Goal: Use online tool/utility: Use online tool/utility

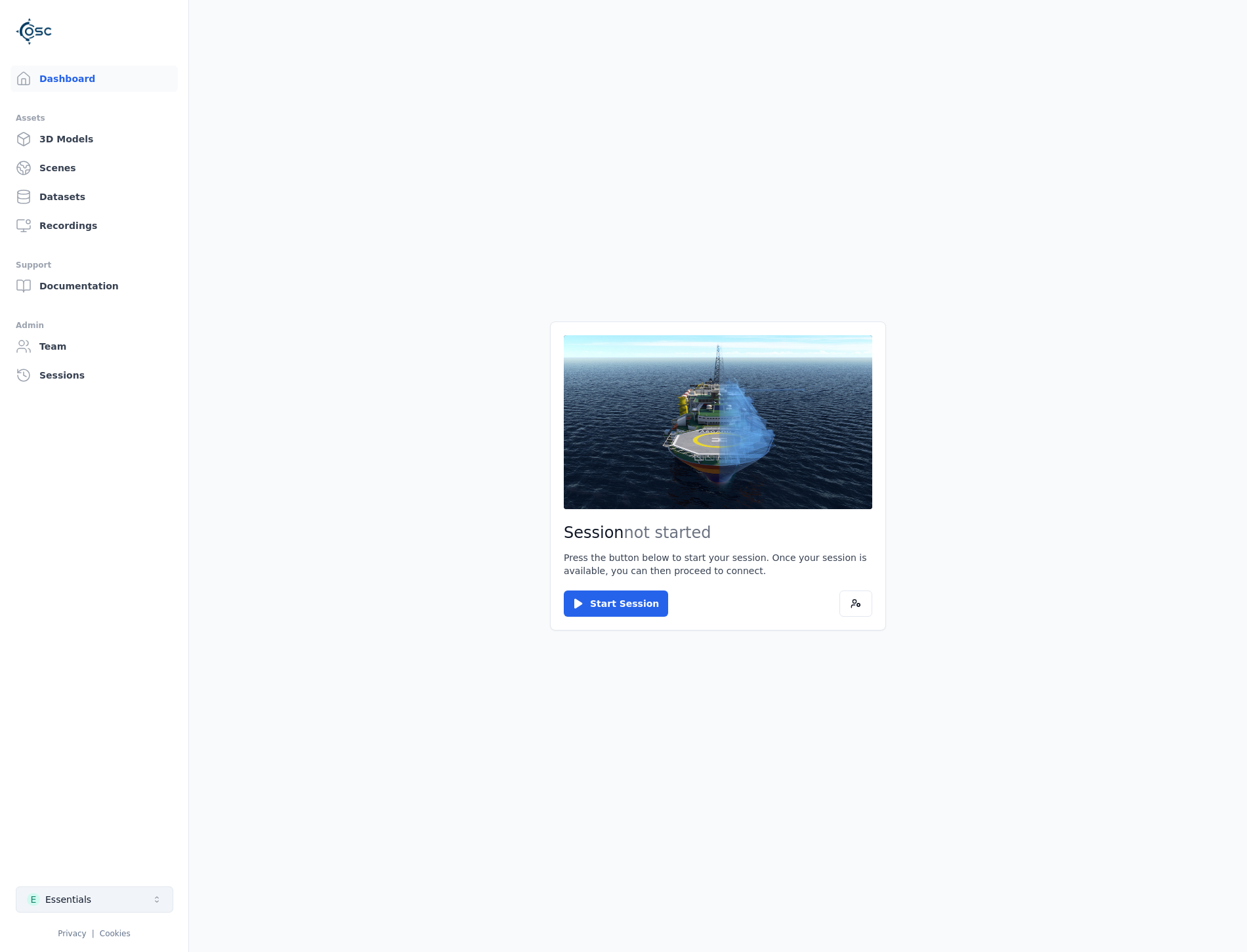
click at [152, 902] on icon "Select a workspace" at bounding box center [156, 900] width 11 height 11
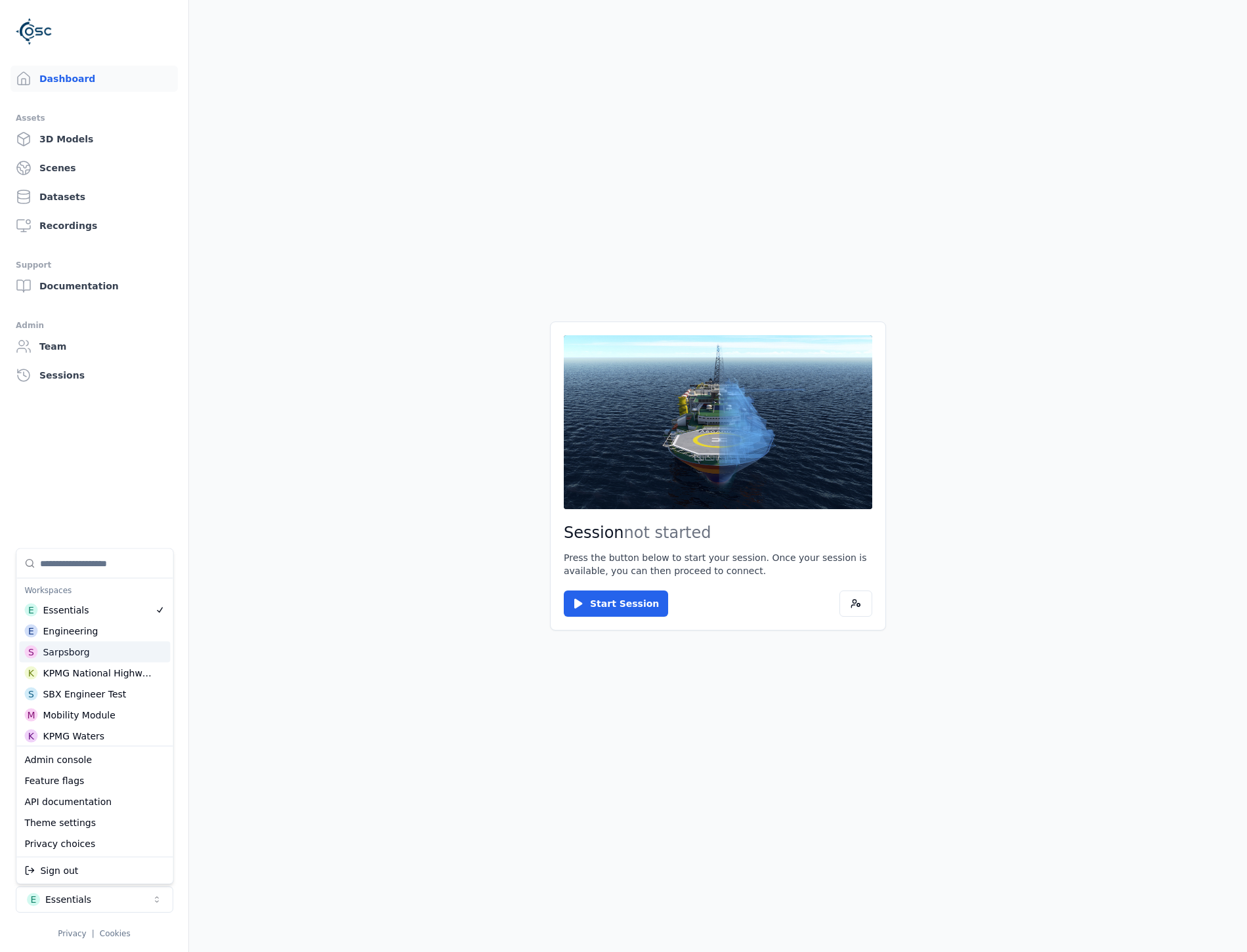
click at [92, 646] on div "S Sarpsborg" at bounding box center [94, 653] width 151 height 21
click at [618, 606] on html "Dashboard Assets 3D Models Scenes Datasets Recordings Support Documentation Adm…" at bounding box center [624, 476] width 1247 height 952
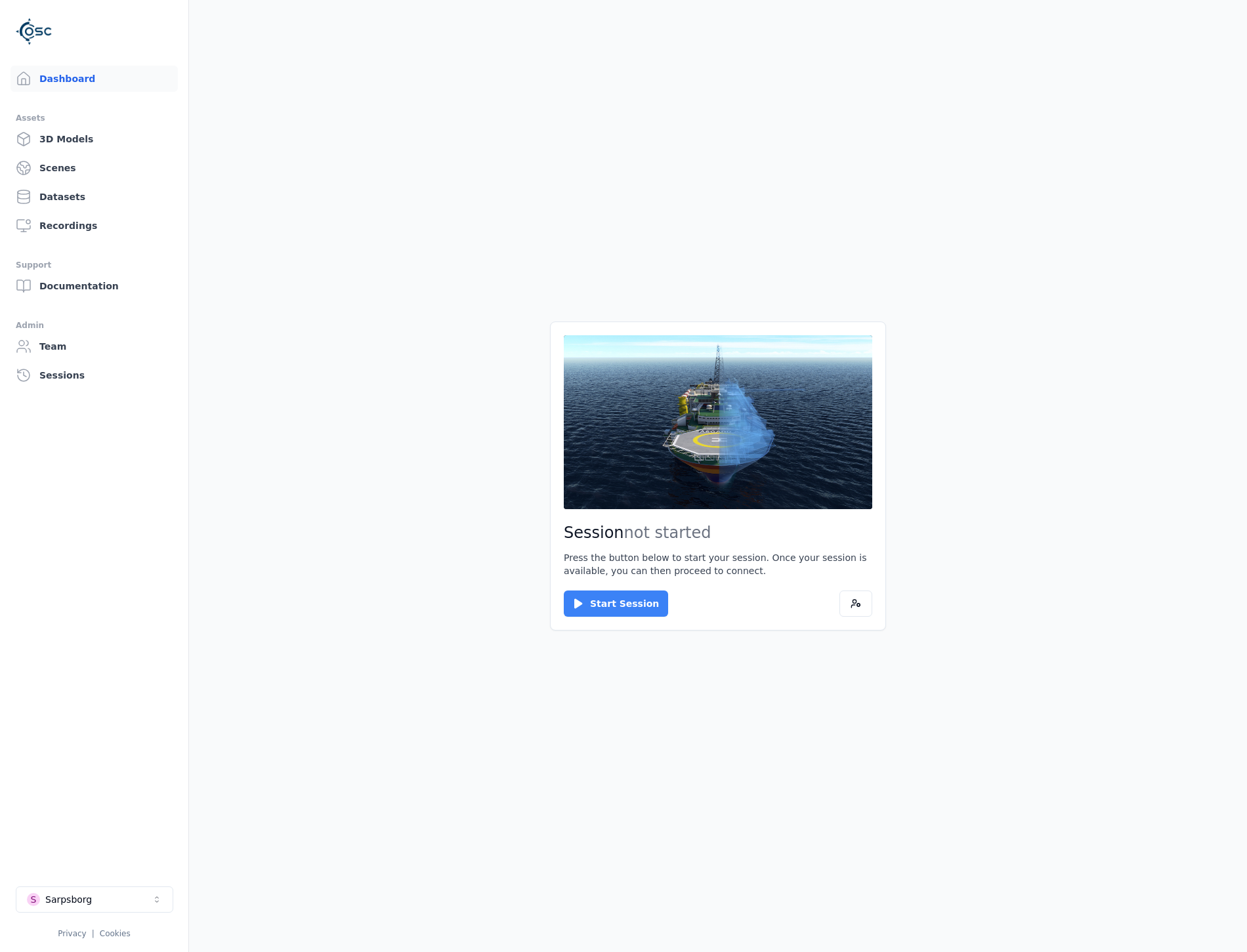
click at [618, 604] on button "Start Session" at bounding box center [615, 603] width 104 height 26
click at [572, 592] on button "Connect" at bounding box center [593, 603] width 60 height 26
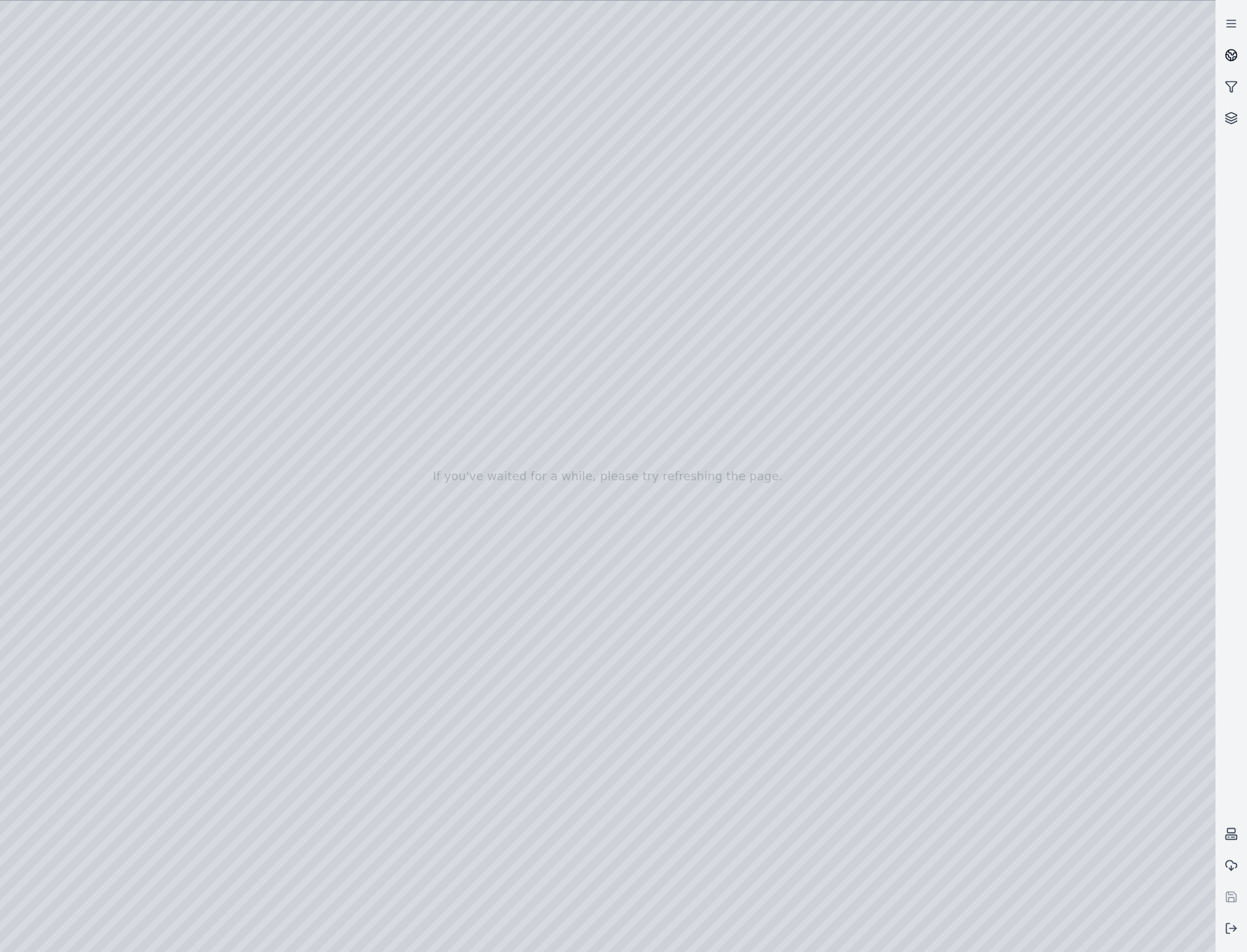
click at [1229, 51] on icon at bounding box center [1231, 55] width 14 height 14
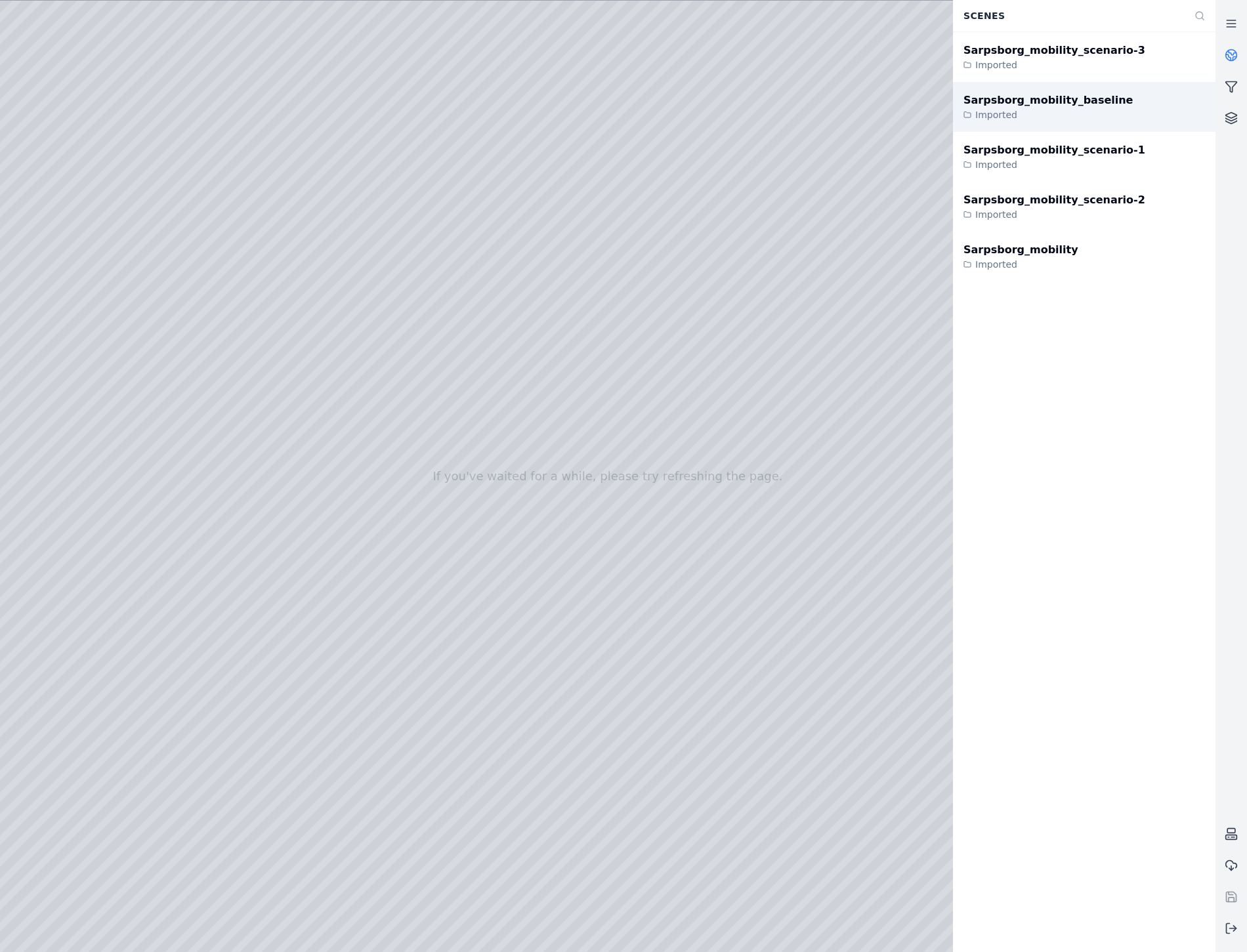
click at [998, 103] on div "Sarpsborg_mobility_baseline" at bounding box center [1048, 100] width 169 height 16
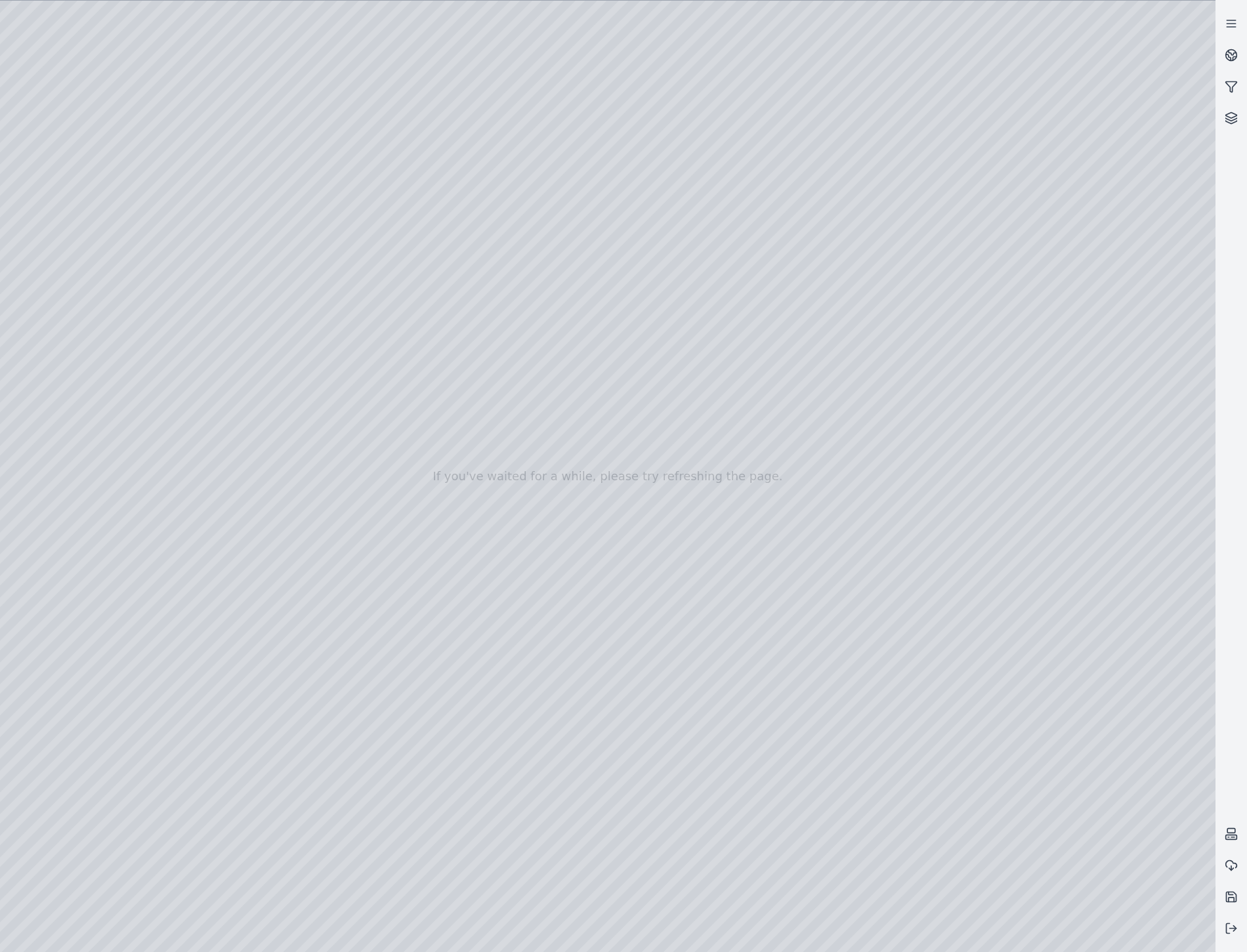
click at [1191, 939] on div at bounding box center [607, 477] width 1215 height 952
click at [923, 640] on div at bounding box center [607, 477] width 1215 height 952
drag, startPoint x: 763, startPoint y: 640, endPoint x: 630, endPoint y: 669, distance: 136.1
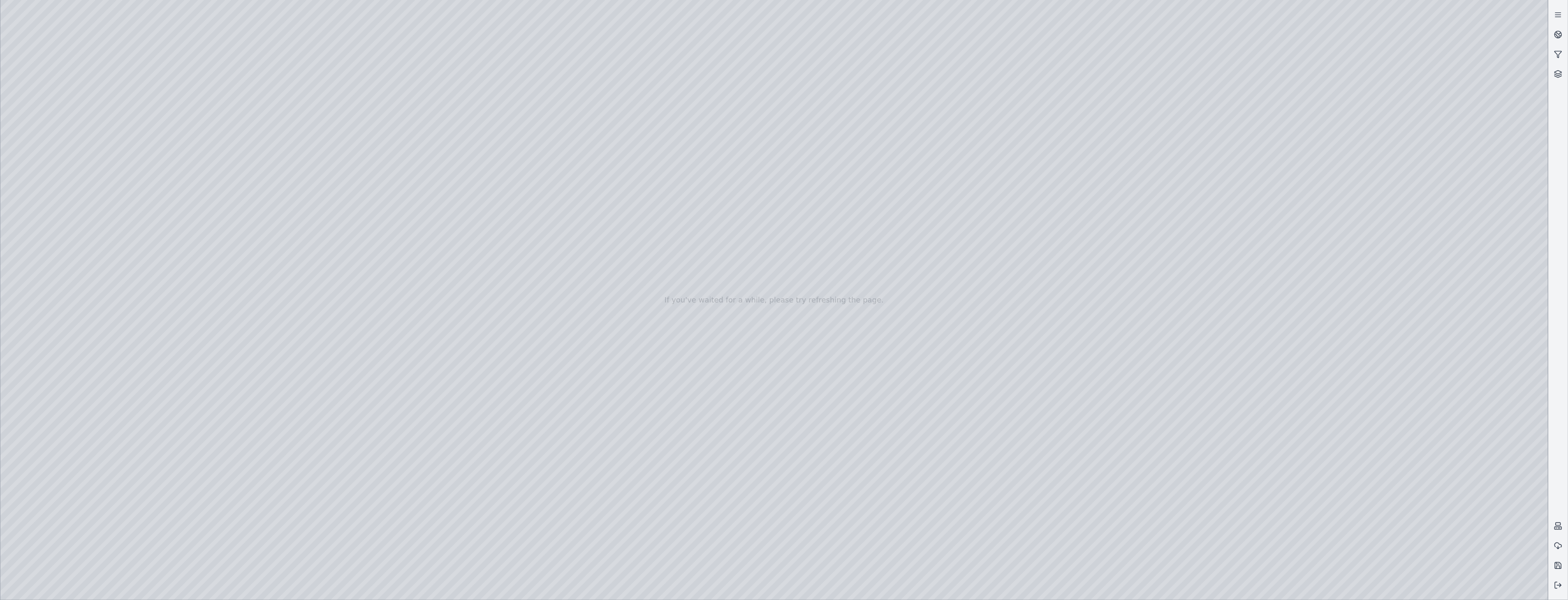
drag, startPoint x: 774, startPoint y: 409, endPoint x: 867, endPoint y: 422, distance: 93.9
click at [1405, 471] on div at bounding box center [774, 300] width 1548 height 600
drag, startPoint x: 1029, startPoint y: 453, endPoint x: 1063, endPoint y: 455, distance: 34.1
click at [55, 129] on div at bounding box center [774, 300] width 1548 height 600
click at [64, 152] on div at bounding box center [774, 300] width 1548 height 600
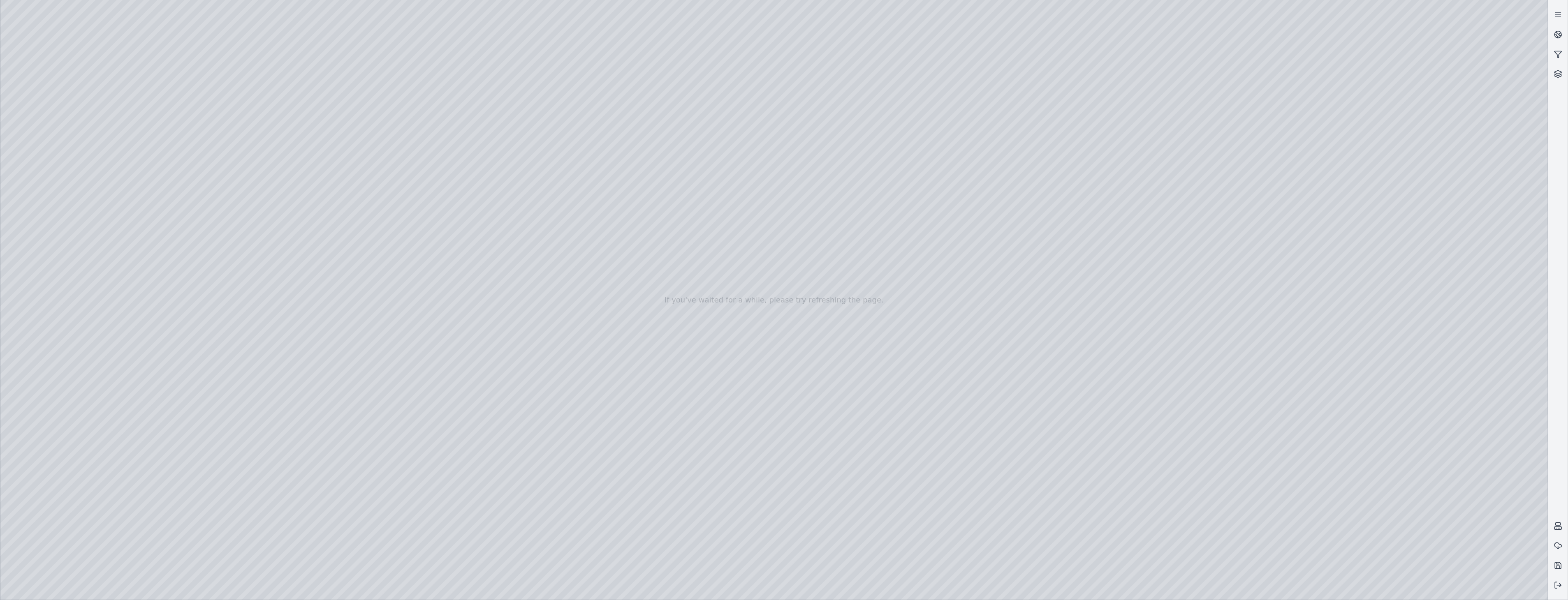
click at [188, 128] on div at bounding box center [774, 300] width 1548 height 600
click at [194, 126] on div at bounding box center [774, 300] width 1548 height 600
click at [1328, 586] on div at bounding box center [774, 300] width 1548 height 600
click at [405, 501] on div at bounding box center [774, 300] width 1548 height 600
drag, startPoint x: 999, startPoint y: 503, endPoint x: 393, endPoint y: 513, distance: 606.1
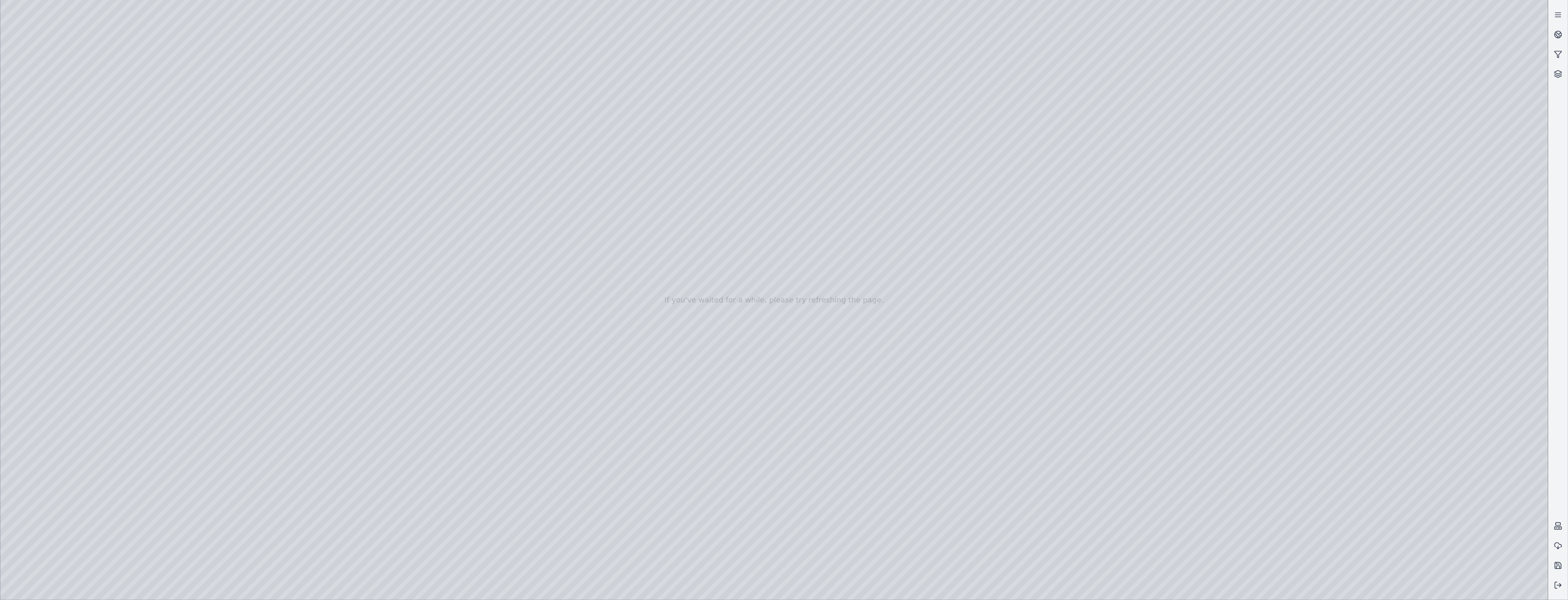
click at [393, 513] on div at bounding box center [774, 300] width 1548 height 600
drag, startPoint x: 394, startPoint y: 503, endPoint x: 653, endPoint y: 501, distance: 259.0
click at [653, 501] on div at bounding box center [774, 300] width 1548 height 600
click at [1328, 447] on div at bounding box center [774, 300] width 1548 height 600
click at [216, 153] on div at bounding box center [774, 300] width 1548 height 600
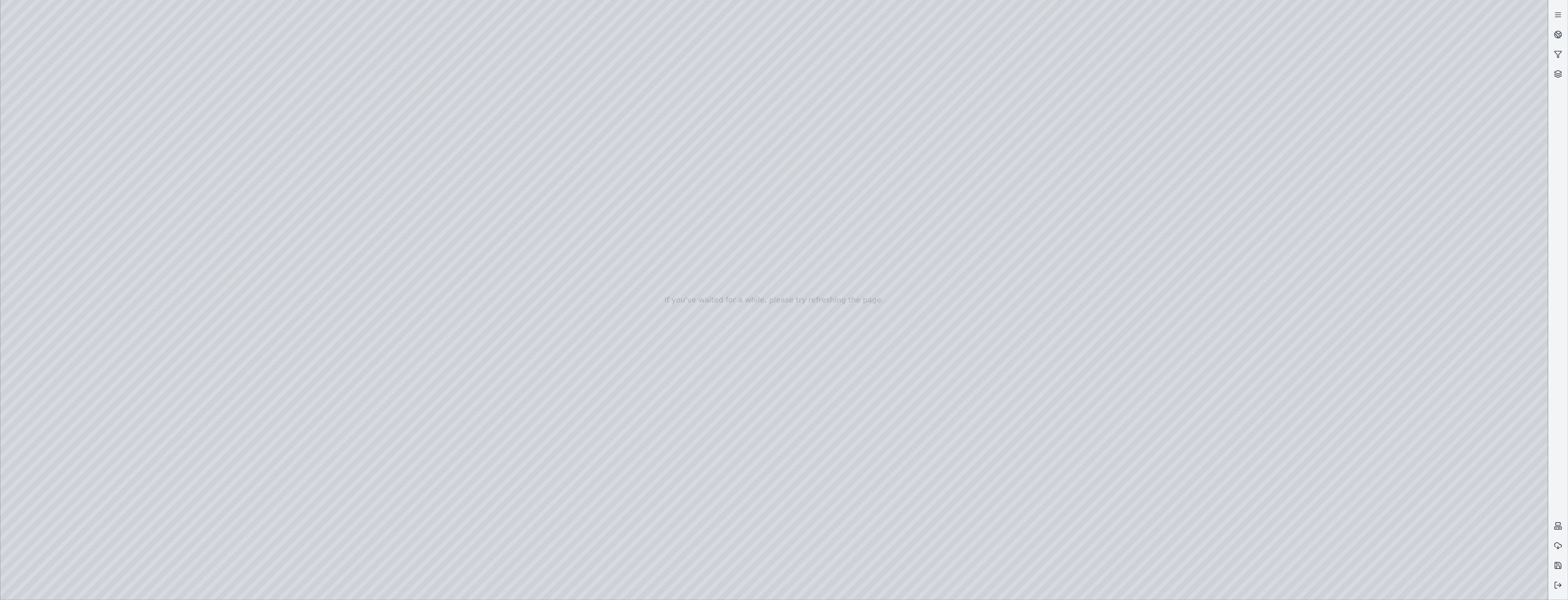
click at [1328, 587] on div at bounding box center [774, 300] width 1548 height 600
click at [61, 481] on div at bounding box center [774, 300] width 1548 height 600
click at [79, 392] on div at bounding box center [774, 300] width 1548 height 600
click at [25, 475] on div at bounding box center [774, 300] width 1548 height 600
click at [27, 478] on div at bounding box center [774, 300] width 1548 height 600
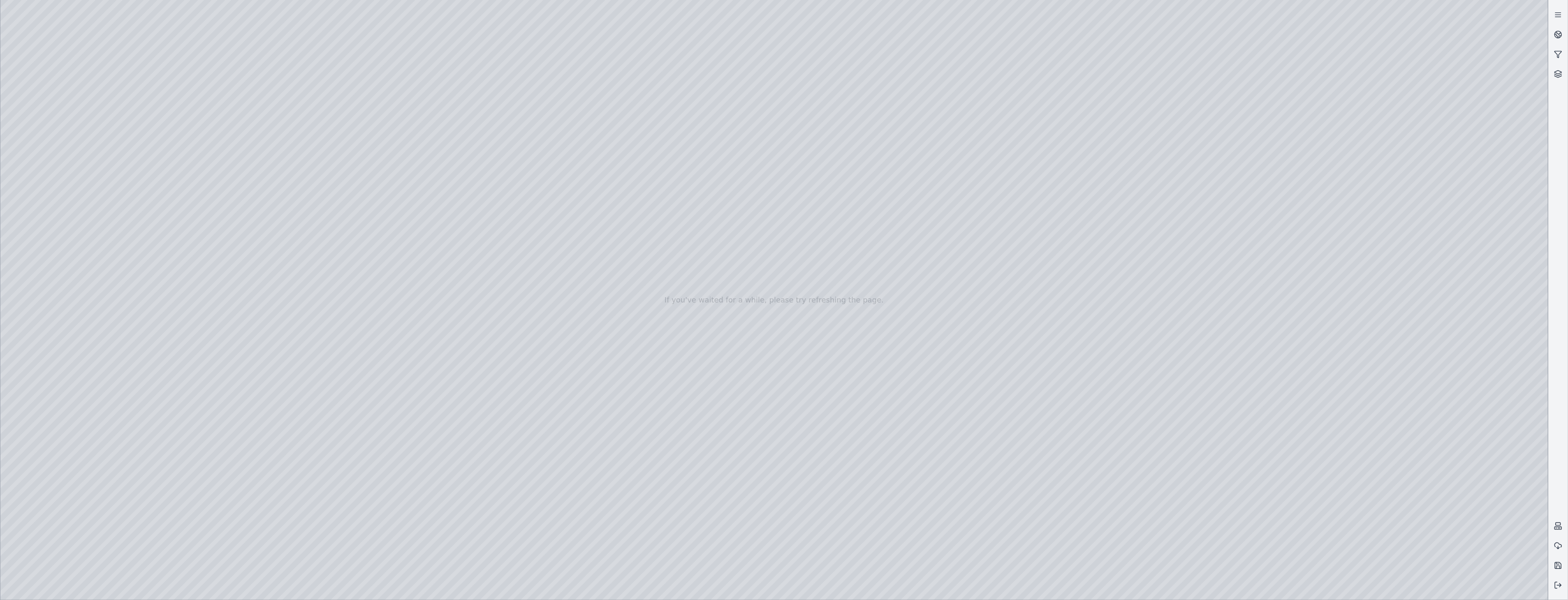
click at [202, 175] on div at bounding box center [774, 300] width 1548 height 600
click at [161, 175] on div at bounding box center [774, 300] width 1548 height 600
click at [34, 483] on div at bounding box center [774, 300] width 1548 height 600
click at [428, 503] on div at bounding box center [774, 300] width 1548 height 600
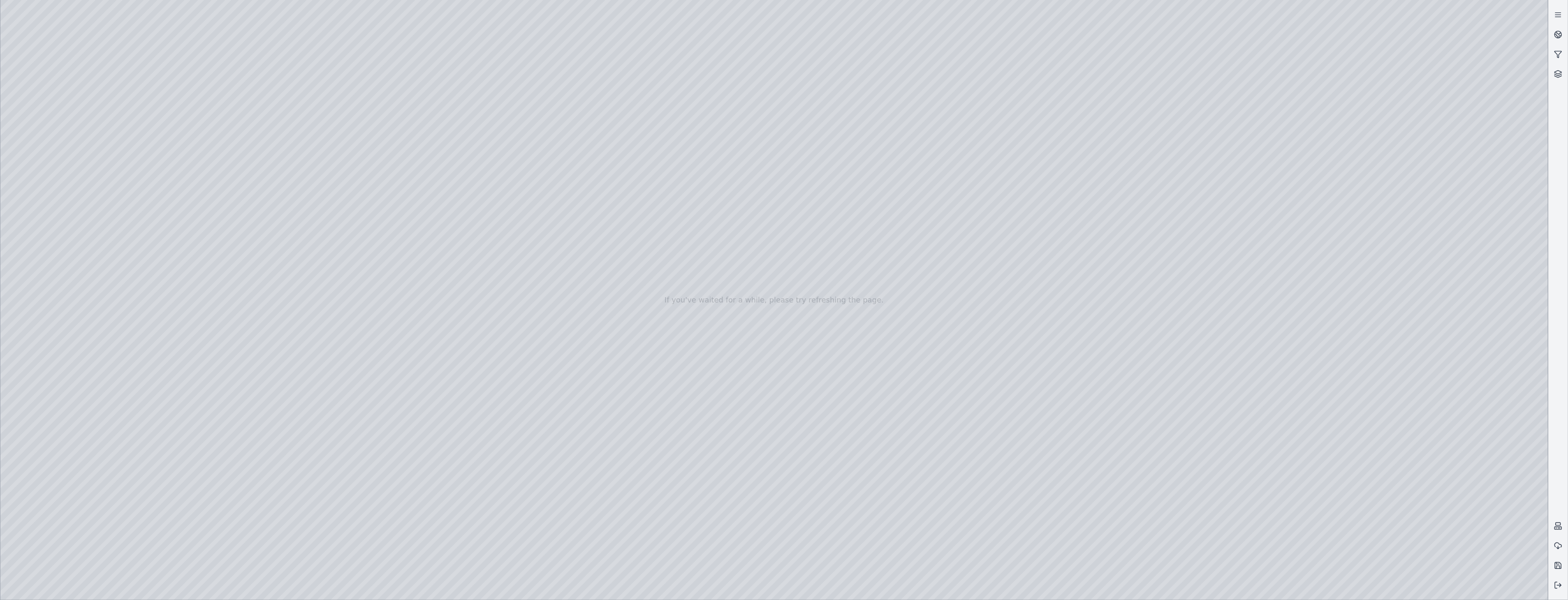
click at [31, 483] on div at bounding box center [774, 300] width 1548 height 600
click at [23, 479] on div at bounding box center [774, 300] width 1548 height 600
click at [27, 479] on div at bounding box center [774, 300] width 1548 height 600
click at [31, 481] on div at bounding box center [774, 300] width 1548 height 600
click at [186, 204] on div at bounding box center [774, 300] width 1548 height 600
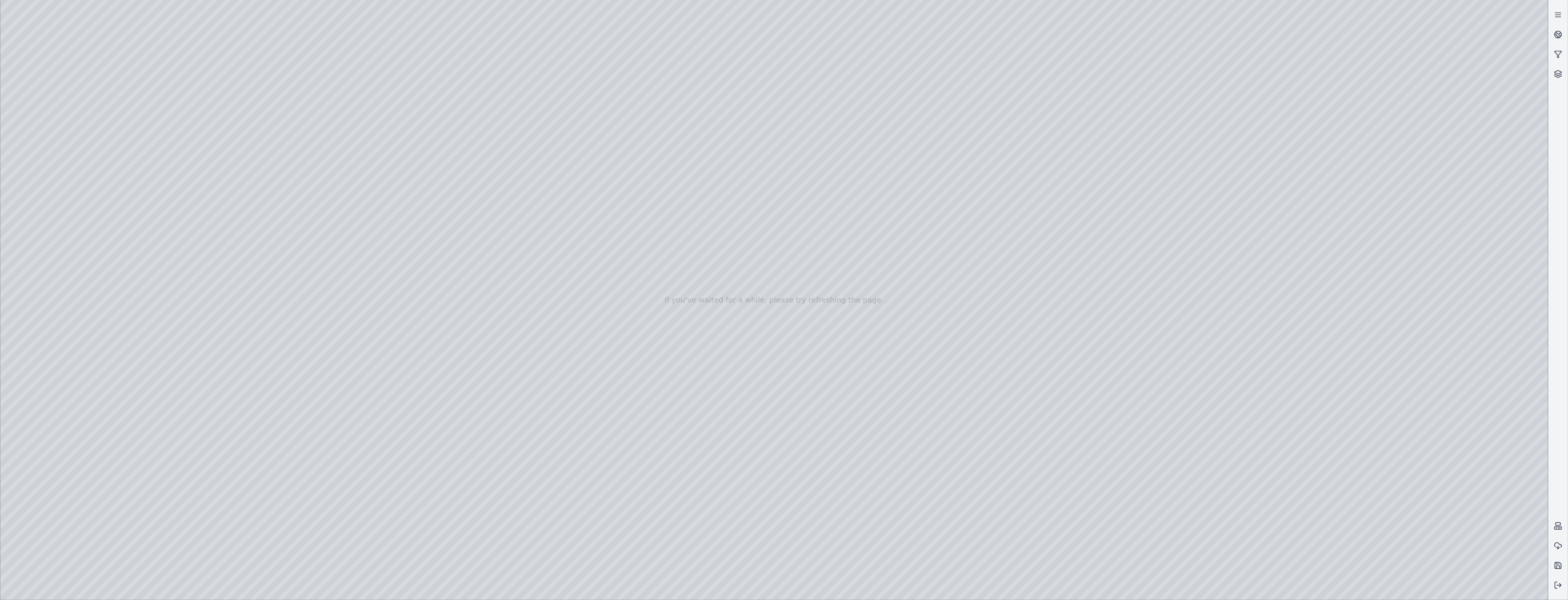
click at [210, 226] on div at bounding box center [774, 300] width 1548 height 600
drag, startPoint x: 969, startPoint y: 503, endPoint x: 845, endPoint y: 497, distance: 124.1
click at [845, 498] on div at bounding box center [774, 300] width 1548 height 600
click at [422, 494] on div at bounding box center [774, 300] width 1548 height 600
click at [18, 478] on div at bounding box center [774, 300] width 1548 height 600
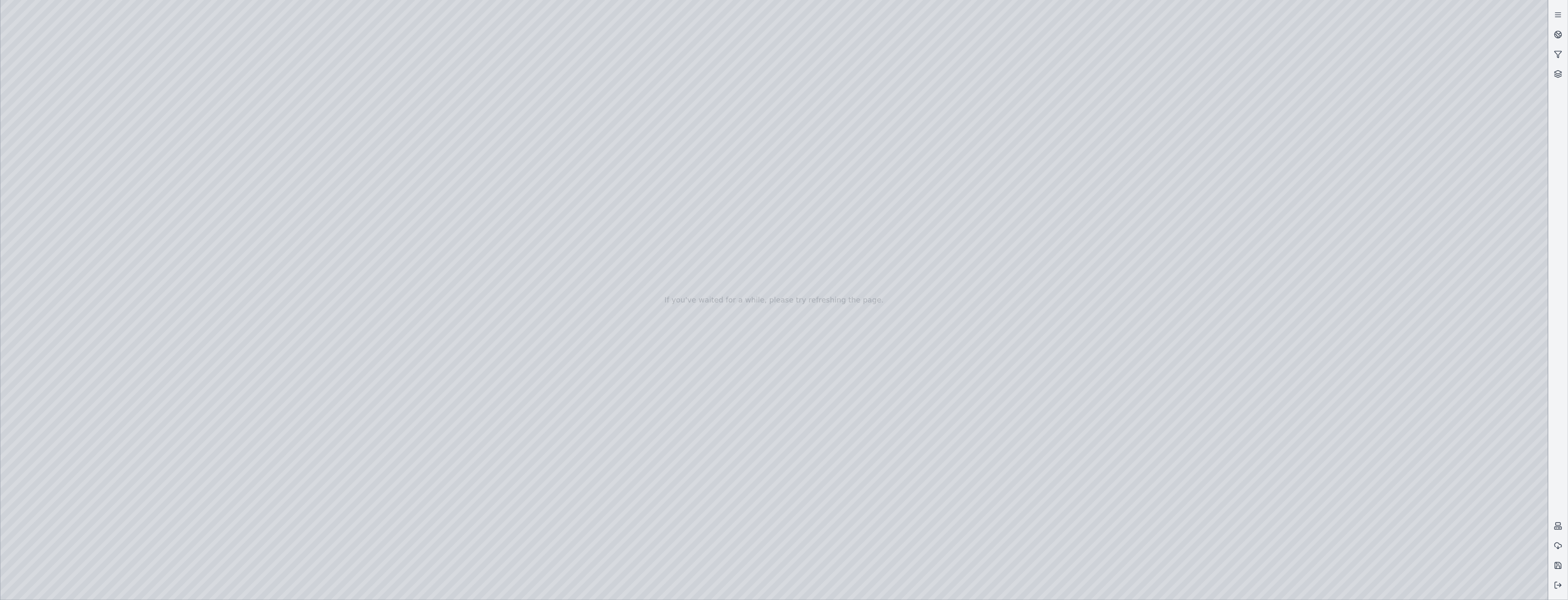
click at [23, 478] on div at bounding box center [774, 300] width 1548 height 600
click at [196, 201] on div at bounding box center [774, 300] width 1548 height 600
click at [195, 177] on div at bounding box center [774, 300] width 1548 height 600
click at [33, 477] on div at bounding box center [774, 300] width 1548 height 600
click at [30, 475] on div at bounding box center [774, 300] width 1548 height 600
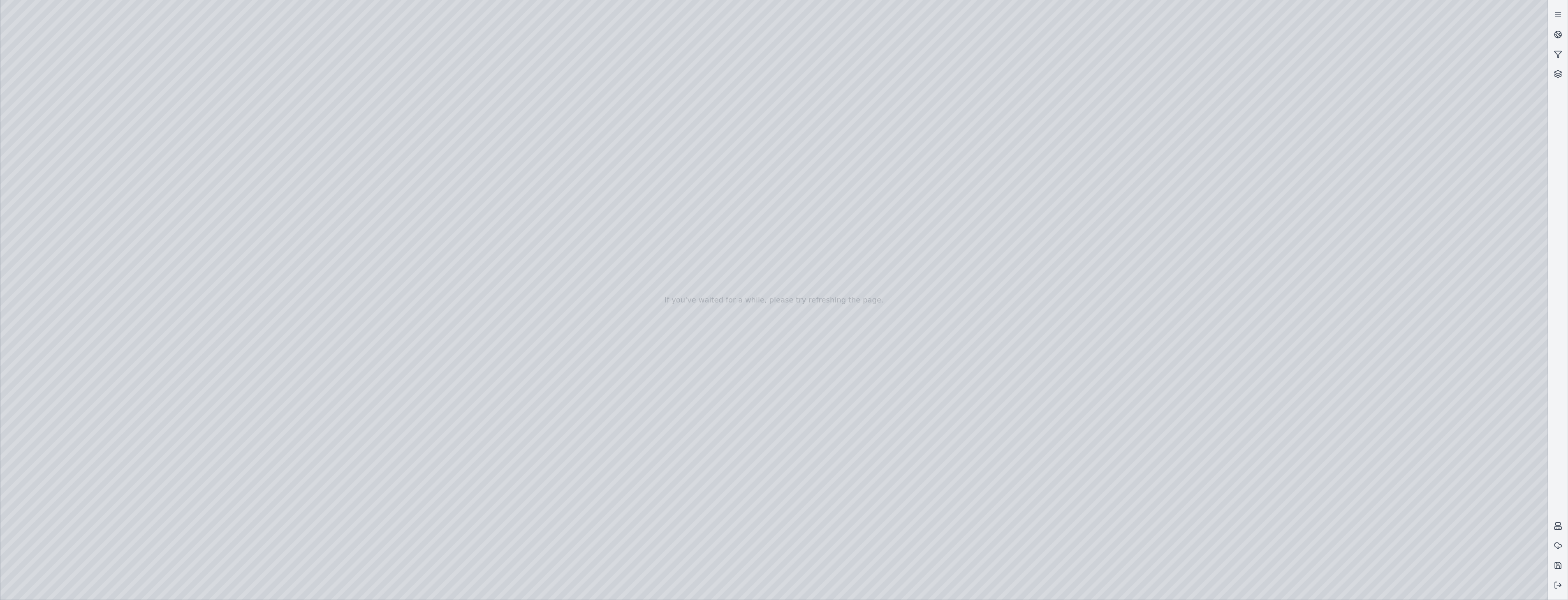
click at [183, 102] on div at bounding box center [774, 300] width 1548 height 600
click at [291, 258] on div at bounding box center [774, 300] width 1548 height 600
drag, startPoint x: 291, startPoint y: 258, endPoint x: 295, endPoint y: 459, distance: 201.0
click at [295, 459] on div at bounding box center [774, 300] width 1548 height 600
click at [1326, 444] on div at bounding box center [774, 300] width 1548 height 600
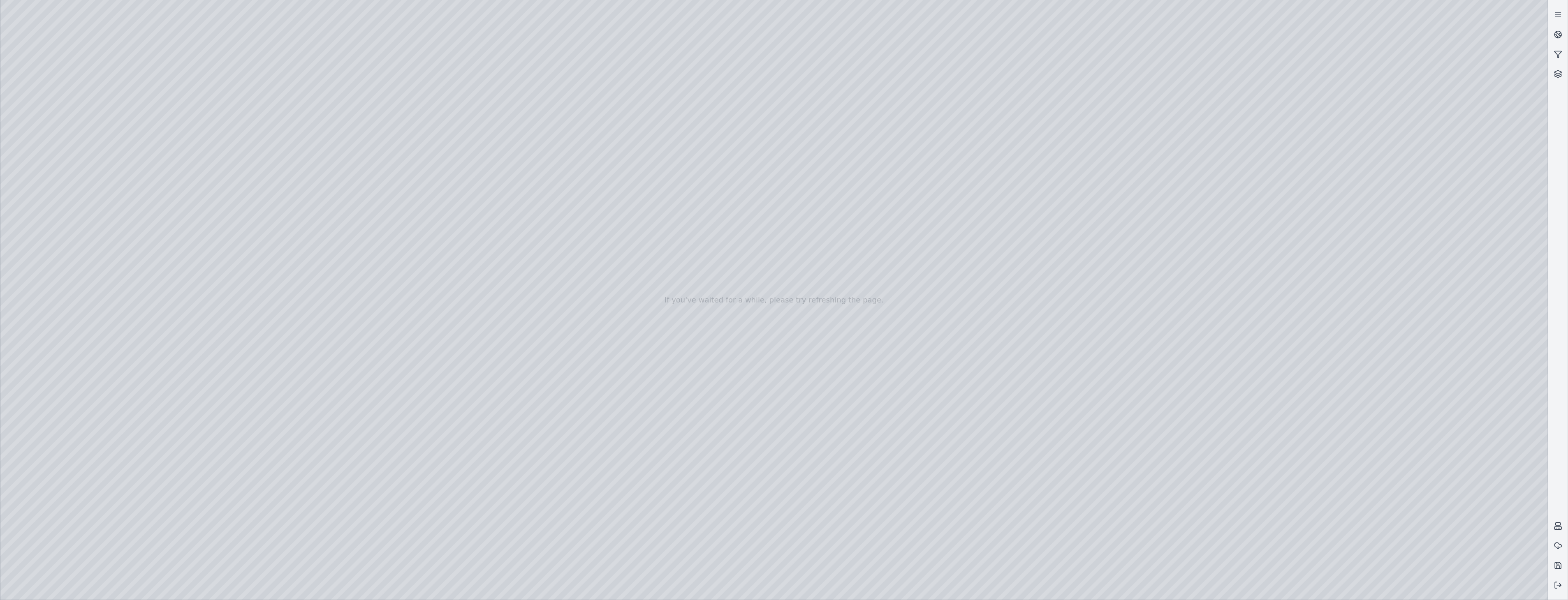
click at [163, 492] on div at bounding box center [774, 300] width 1548 height 600
click at [170, 492] on div at bounding box center [774, 300] width 1548 height 600
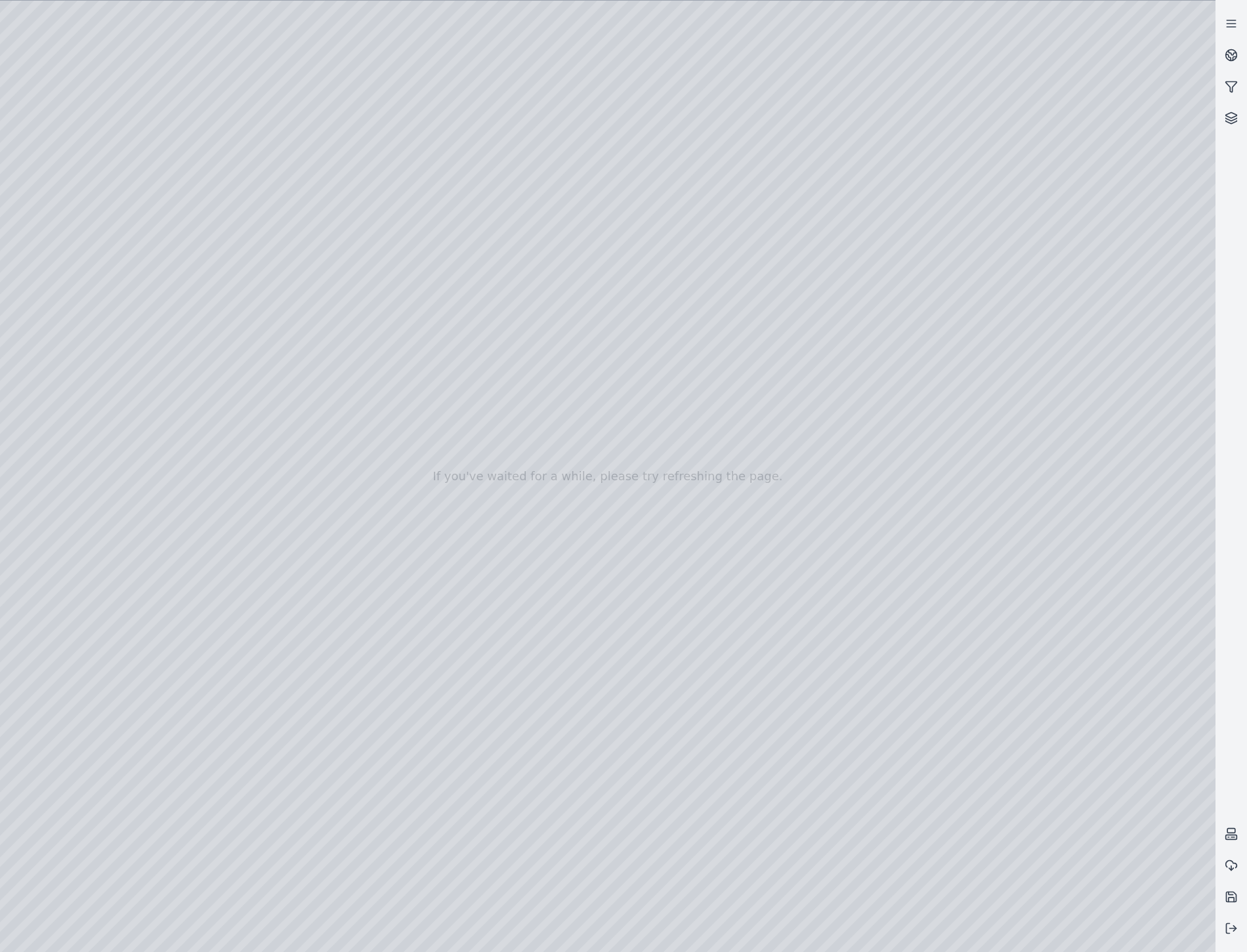
click at [182, 61] on div at bounding box center [607, 477] width 1215 height 952
click at [84, 239] on div at bounding box center [607, 477] width 1215 height 952
click at [291, 792] on div at bounding box center [607, 477] width 1215 height 952
click at [183, 64] on div at bounding box center [607, 477] width 1215 height 952
click at [115, 264] on div at bounding box center [607, 477] width 1215 height 952
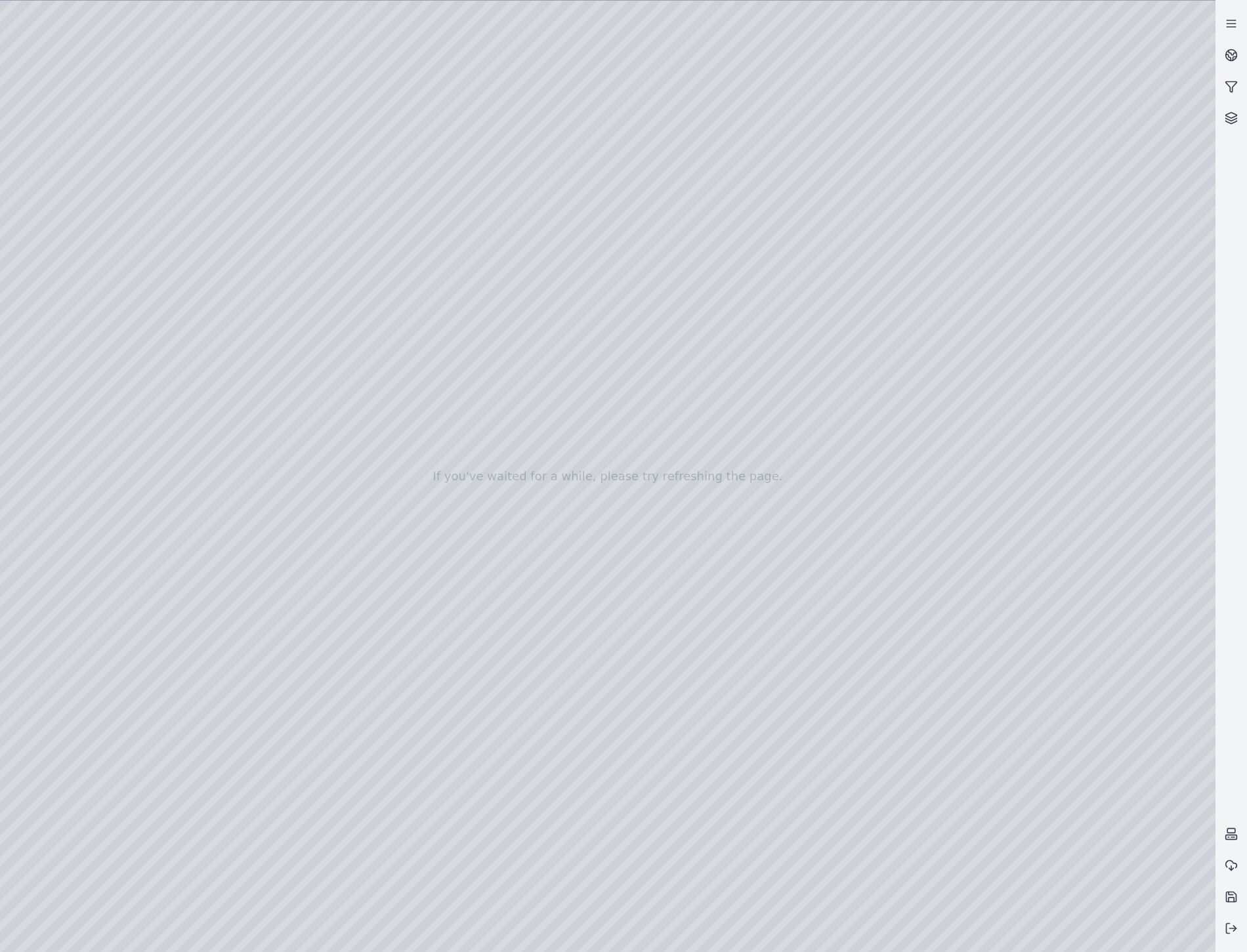
drag, startPoint x: 461, startPoint y: 713, endPoint x: 355, endPoint y: 211, distance: 513.1
click at [478, 182] on div at bounding box center [607, 477] width 1215 height 952
click at [99, 233] on div at bounding box center [607, 477] width 1215 height 952
click at [270, 161] on div at bounding box center [607, 477] width 1215 height 952
click at [223, 157] on div at bounding box center [607, 477] width 1215 height 952
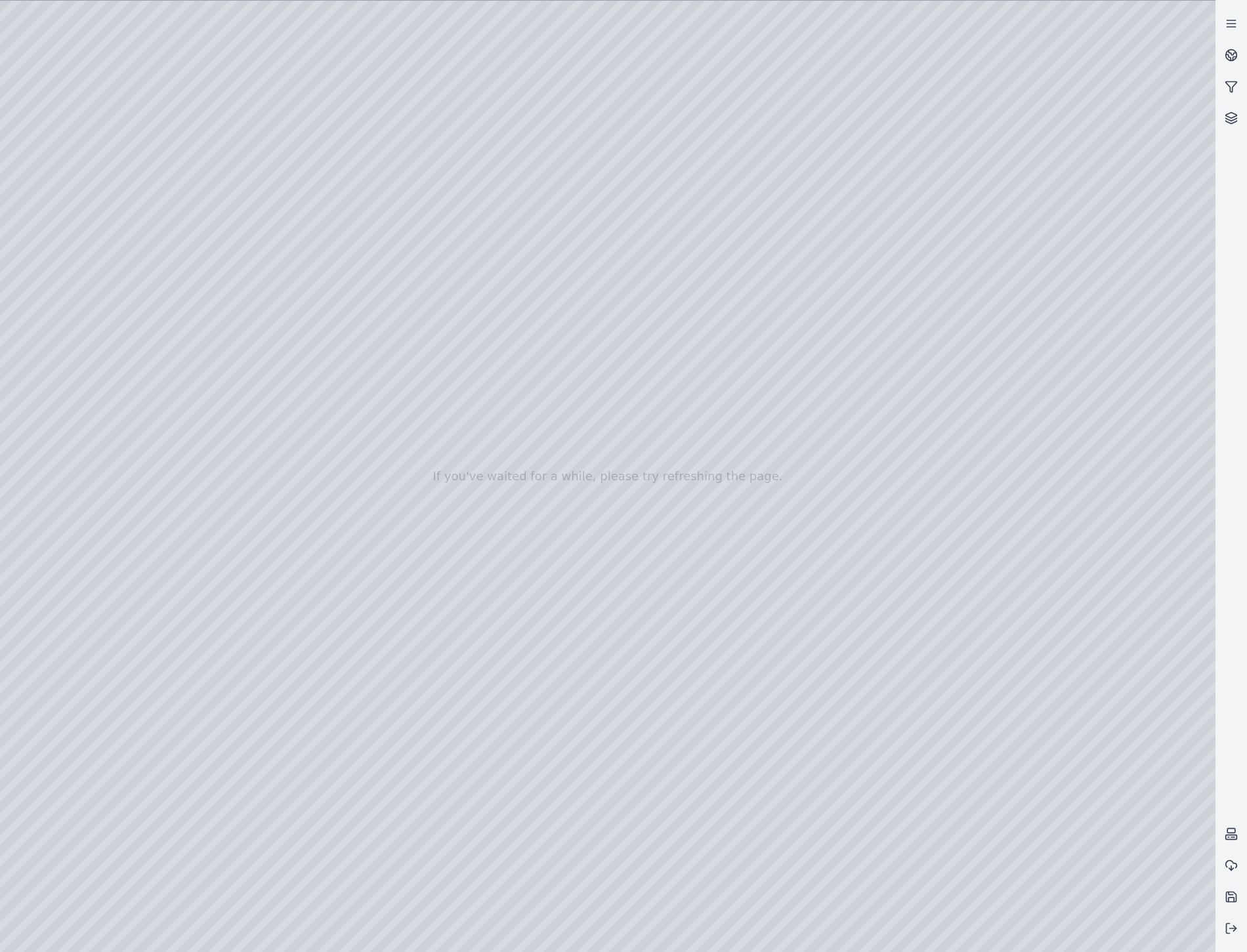
click at [182, 66] on div at bounding box center [607, 477] width 1215 height 952
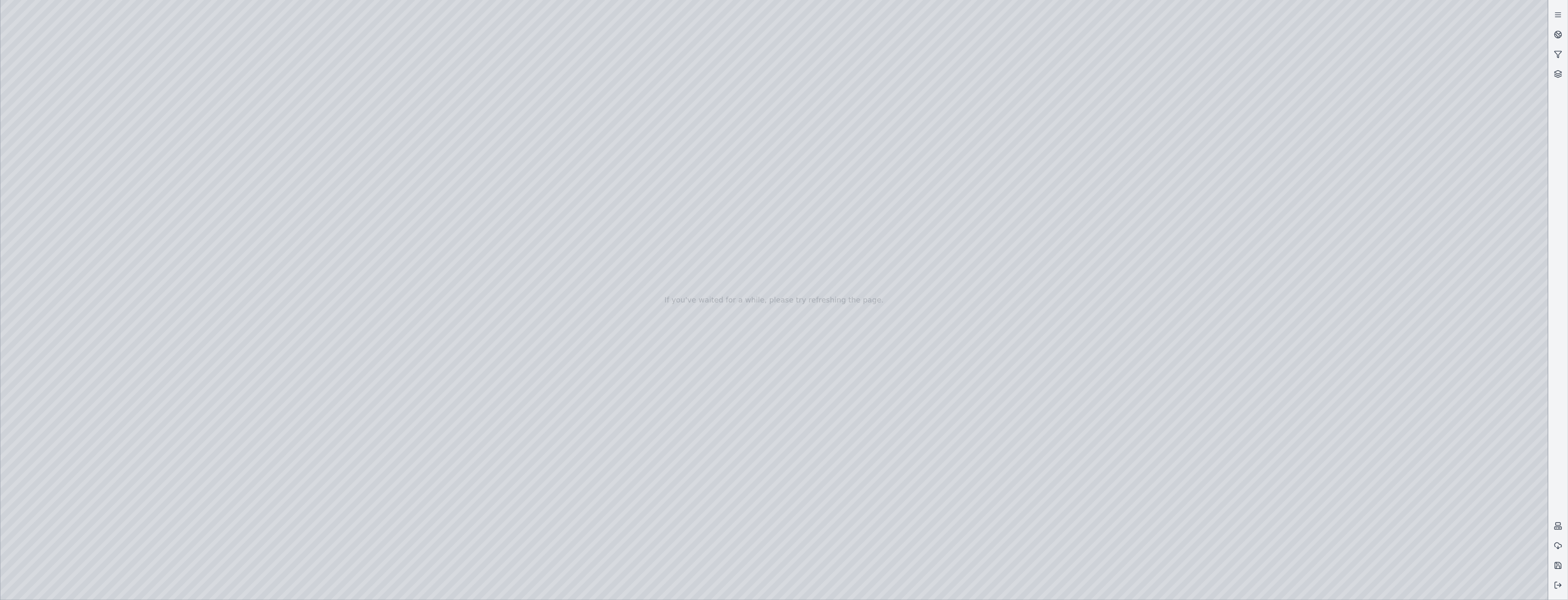
click at [1360, 399] on div at bounding box center [774, 300] width 1548 height 600
drag, startPoint x: 1010, startPoint y: 386, endPoint x: 988, endPoint y: 388, distance: 22.1
drag, startPoint x: 854, startPoint y: 466, endPoint x: 810, endPoint y: 461, distance: 44.3
drag, startPoint x: 841, startPoint y: 399, endPoint x: 906, endPoint y: 399, distance: 65.0
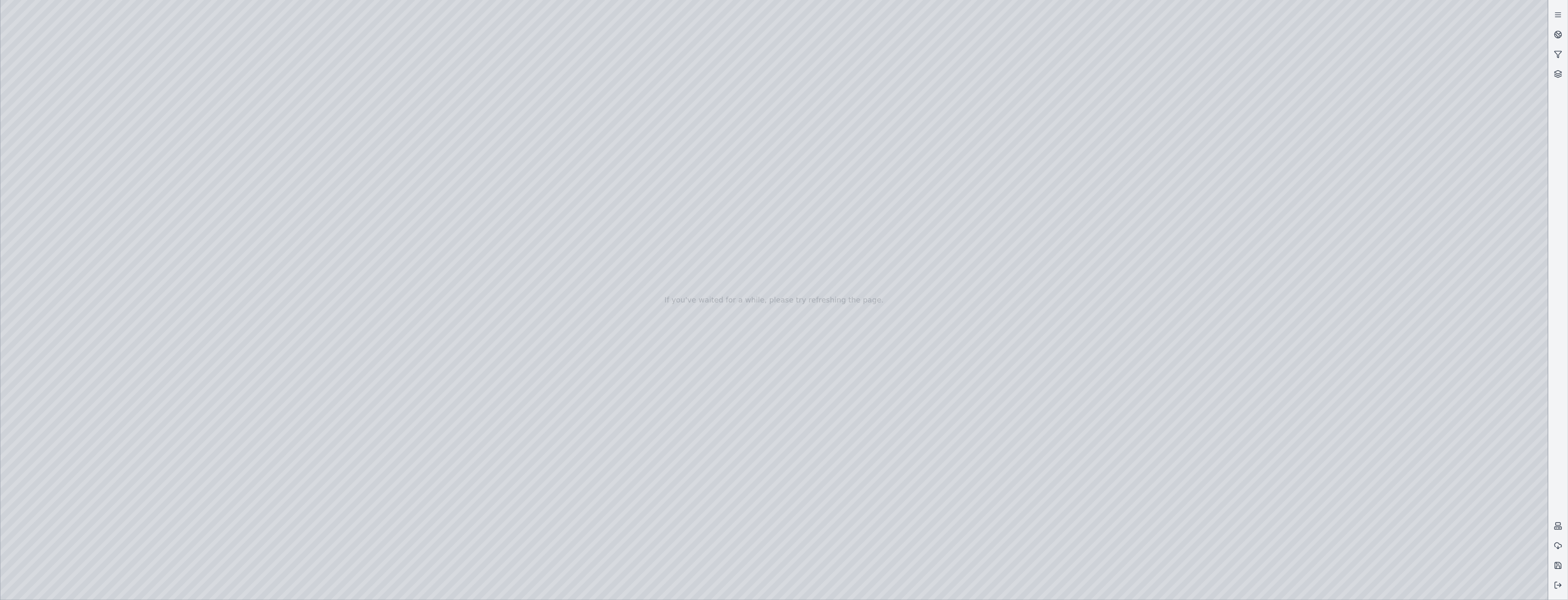
click at [1362, 401] on div at bounding box center [774, 300] width 1548 height 600
click at [1361, 400] on div at bounding box center [774, 300] width 1548 height 600
click at [1381, 400] on div at bounding box center [774, 300] width 1548 height 600
click at [1409, 477] on div at bounding box center [774, 300] width 1548 height 600
click at [1470, 478] on div at bounding box center [774, 300] width 1548 height 600
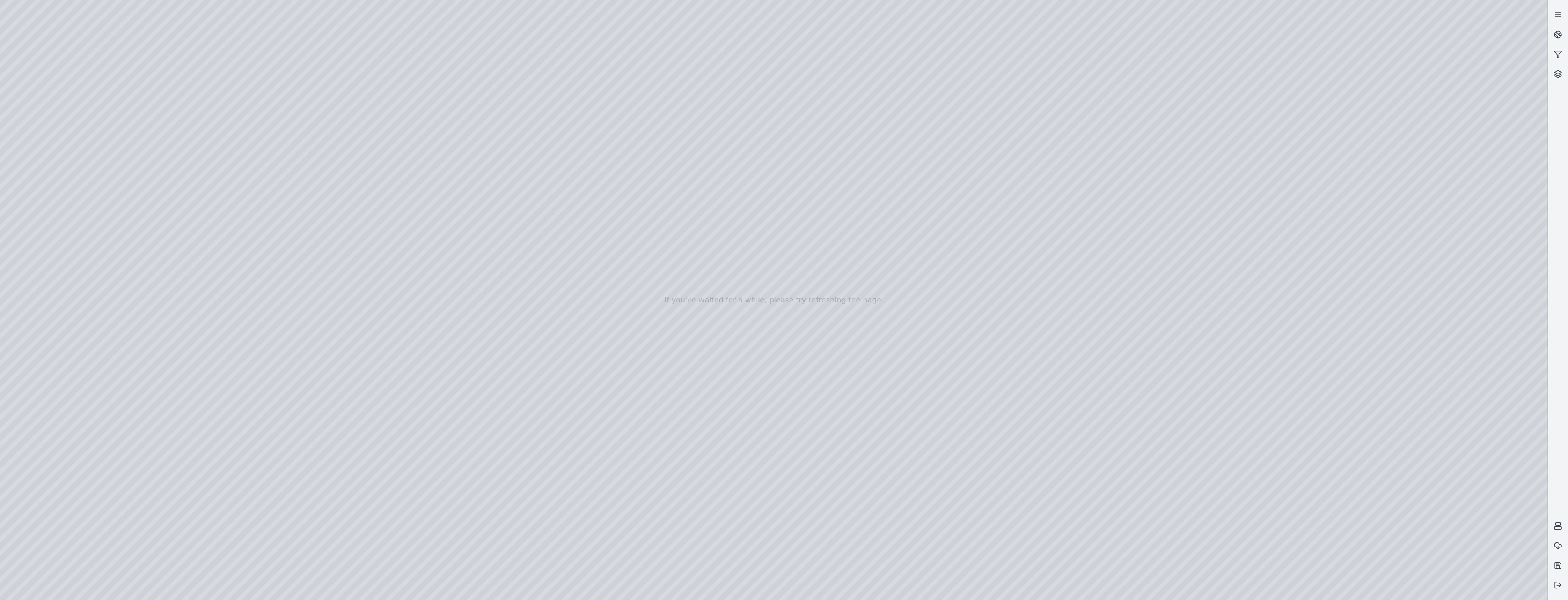
click at [1431, 589] on div at bounding box center [774, 300] width 1548 height 600
click at [578, 472] on div at bounding box center [774, 300] width 1548 height 600
drag, startPoint x: 801, startPoint y: 366, endPoint x: 813, endPoint y: 349, distance: 20.8
click at [1363, 399] on div at bounding box center [774, 300] width 1548 height 600
click at [1362, 590] on div at bounding box center [774, 300] width 1548 height 600
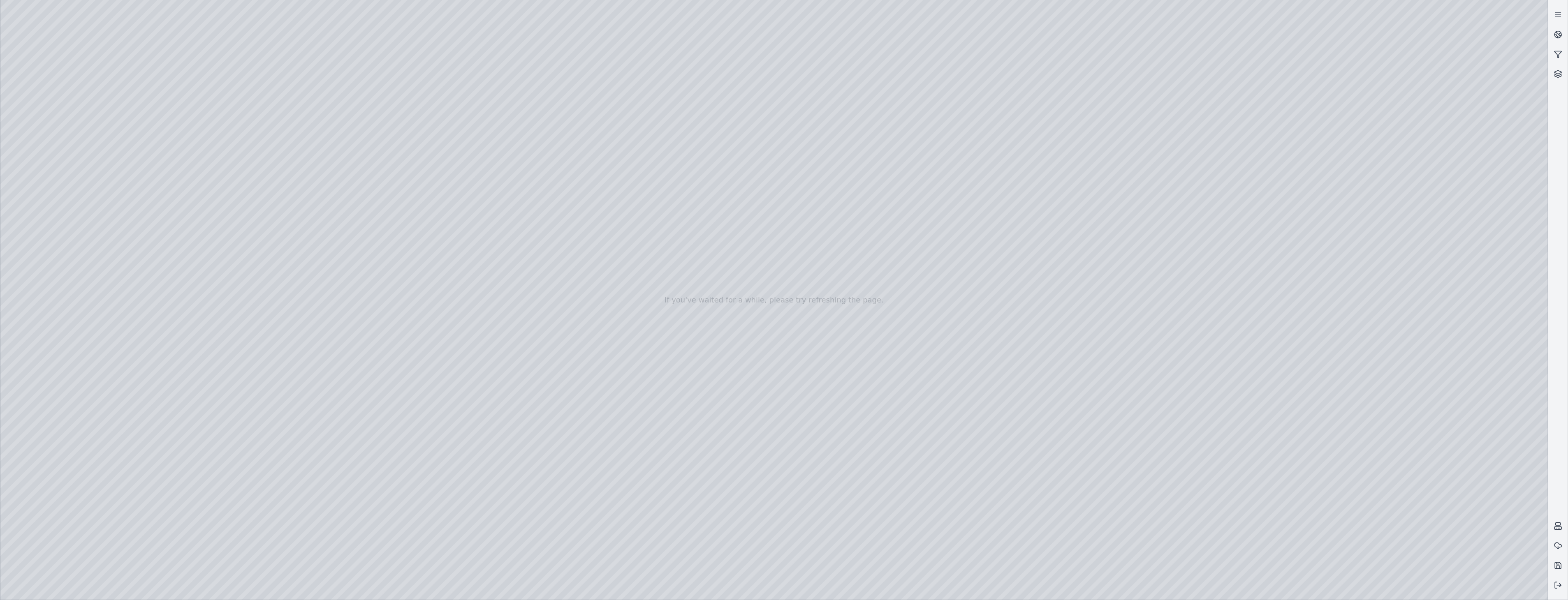
click at [1359, 400] on div at bounding box center [774, 300] width 1548 height 600
click at [1443, 512] on div at bounding box center [774, 300] width 1548 height 600
click at [1357, 400] on div at bounding box center [774, 300] width 1548 height 600
drag, startPoint x: 930, startPoint y: 374, endPoint x: 914, endPoint y: 401, distance: 31.4
click at [1441, 509] on div at bounding box center [774, 300] width 1548 height 600
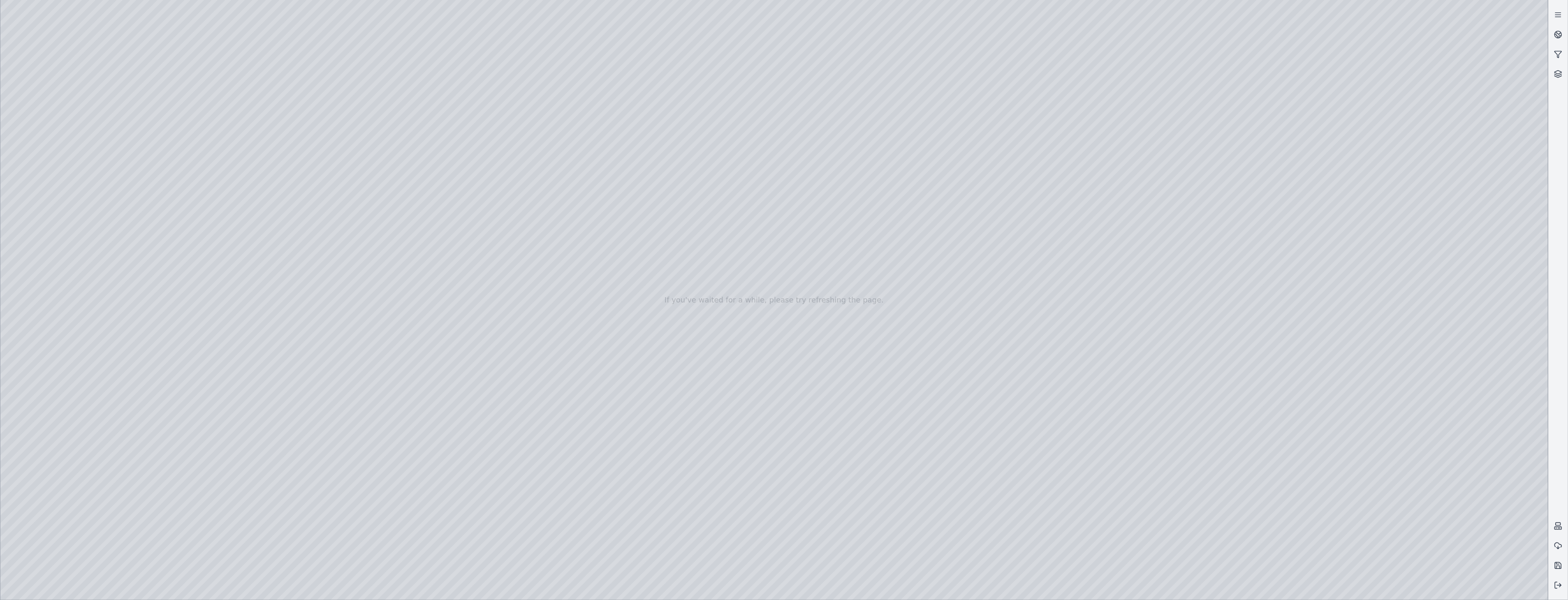
click at [1405, 469] on div at bounding box center [774, 300] width 1548 height 600
click at [58, 182] on div at bounding box center [774, 300] width 1548 height 600
click at [63, 196] on div at bounding box center [774, 300] width 1548 height 600
click at [60, 244] on div at bounding box center [774, 300] width 1548 height 600
click at [54, 262] on div at bounding box center [774, 300] width 1548 height 600
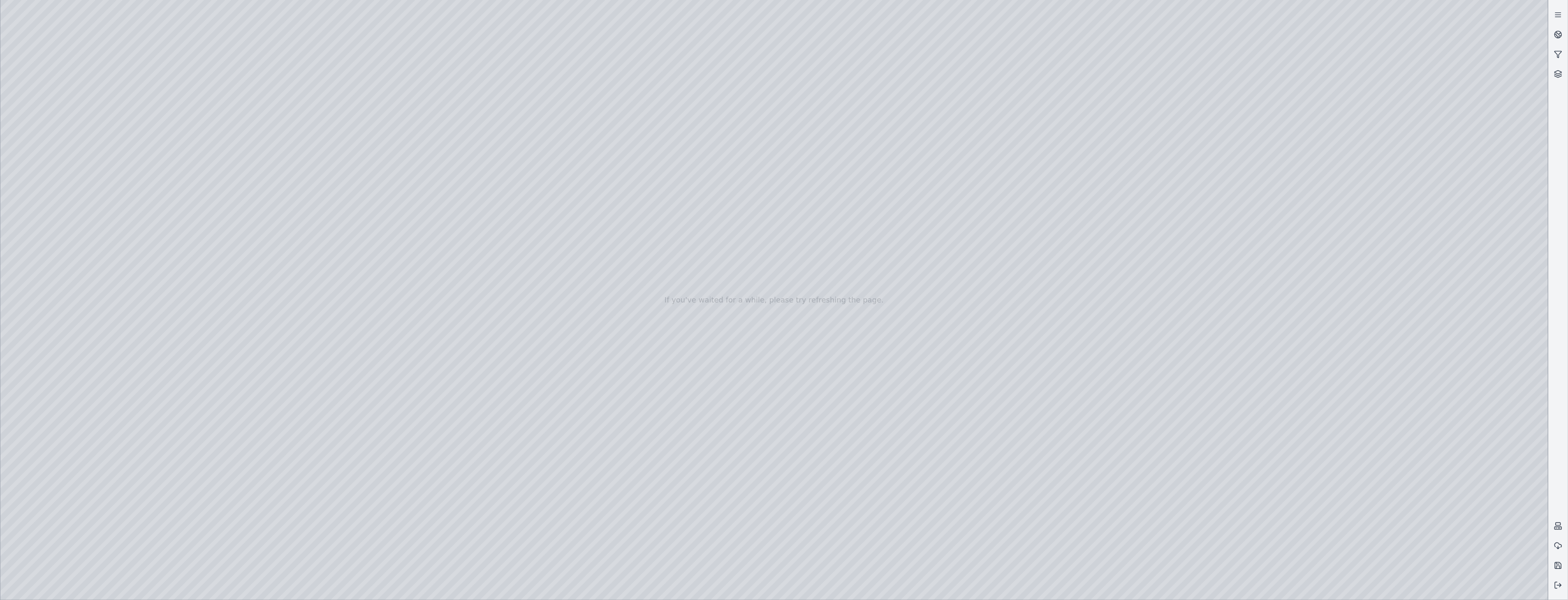
click at [265, 148] on div at bounding box center [774, 300] width 1548 height 600
click at [723, 497] on div at bounding box center [774, 300] width 1548 height 600
click at [159, 172] on div at bounding box center [774, 300] width 1548 height 600
click at [262, 191] on div at bounding box center [774, 300] width 1548 height 600
click at [262, 194] on div at bounding box center [774, 300] width 1548 height 600
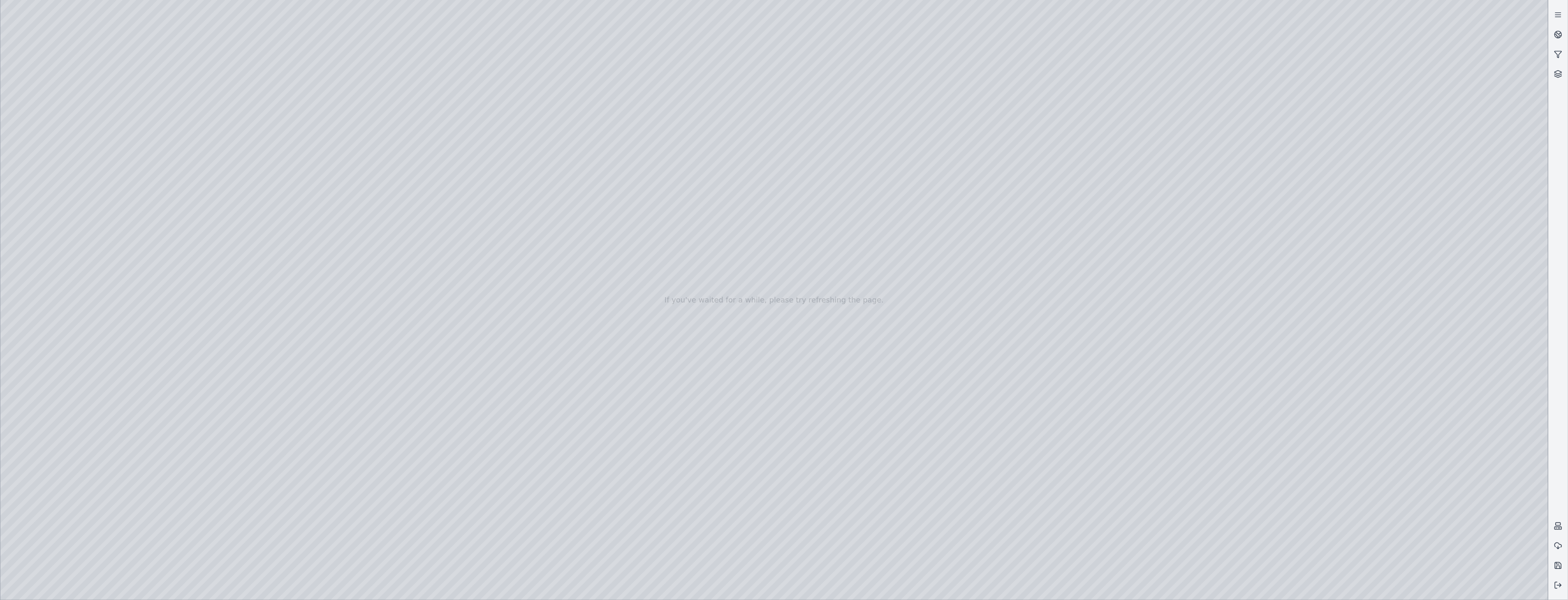
click at [1356, 401] on div at bounding box center [774, 300] width 1548 height 600
click at [1470, 478] on div at bounding box center [774, 300] width 1548 height 600
click at [1356, 400] on div at bounding box center [774, 300] width 1548 height 600
click at [50, 130] on div at bounding box center [774, 300] width 1548 height 600
click at [37, 151] on div at bounding box center [774, 300] width 1548 height 600
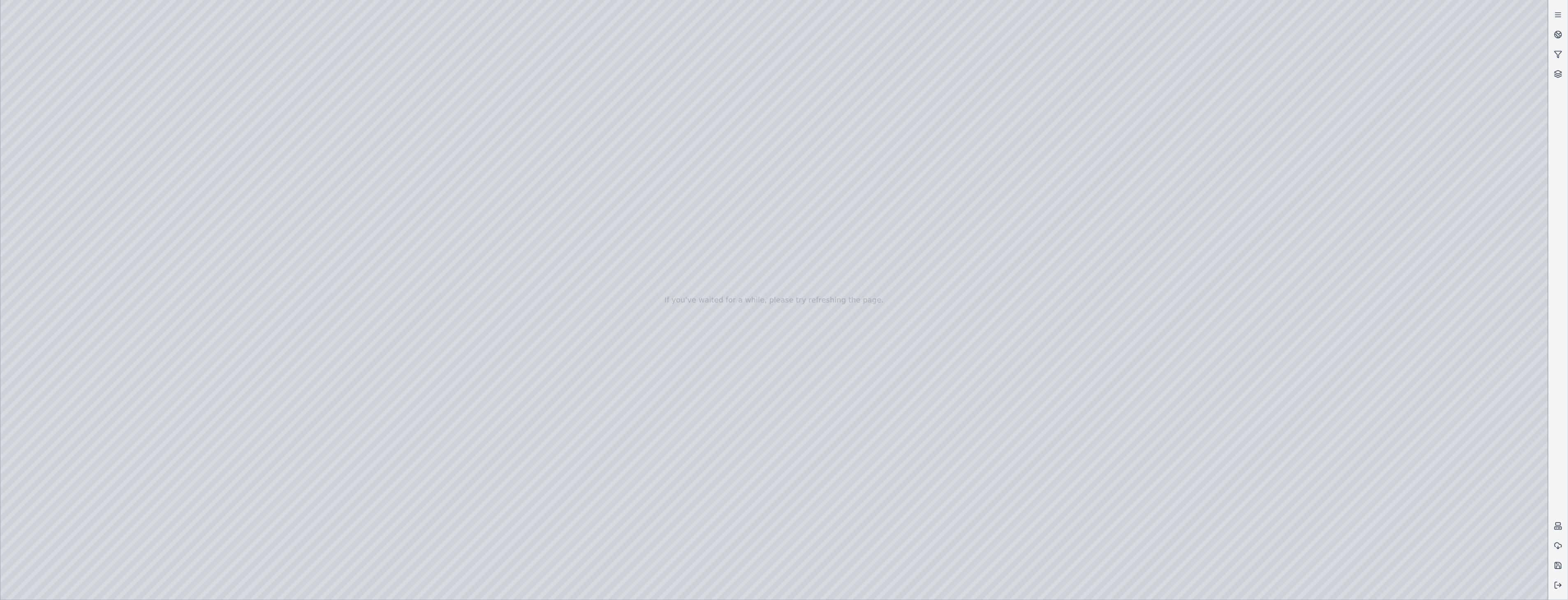
click at [171, 105] on div at bounding box center [774, 300] width 1548 height 600
drag, startPoint x: 949, startPoint y: 362, endPoint x: 995, endPoint y: 367, distance: 46.3
click at [176, 121] on div at bounding box center [774, 300] width 1548 height 600
click at [162, 124] on div at bounding box center [774, 300] width 1548 height 600
drag, startPoint x: 1132, startPoint y: 419, endPoint x: 1133, endPoint y: 413, distance: 6.1
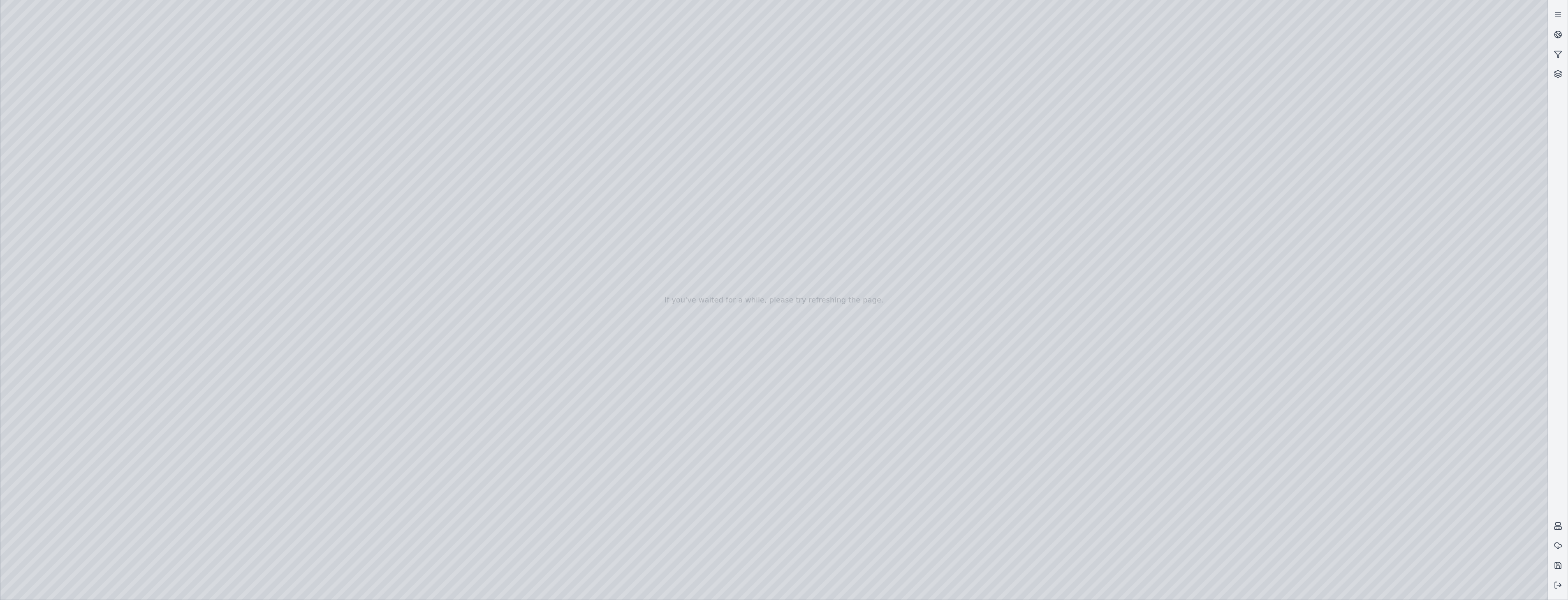
click at [1475, 471] on div at bounding box center [774, 300] width 1548 height 600
click at [1472, 473] on div at bounding box center [774, 300] width 1548 height 600
drag, startPoint x: 877, startPoint y: 441, endPoint x: 863, endPoint y: 444, distance: 14.3
click at [119, 40] on div at bounding box center [774, 300] width 1548 height 600
click at [1412, 471] on div at bounding box center [774, 300] width 1548 height 600
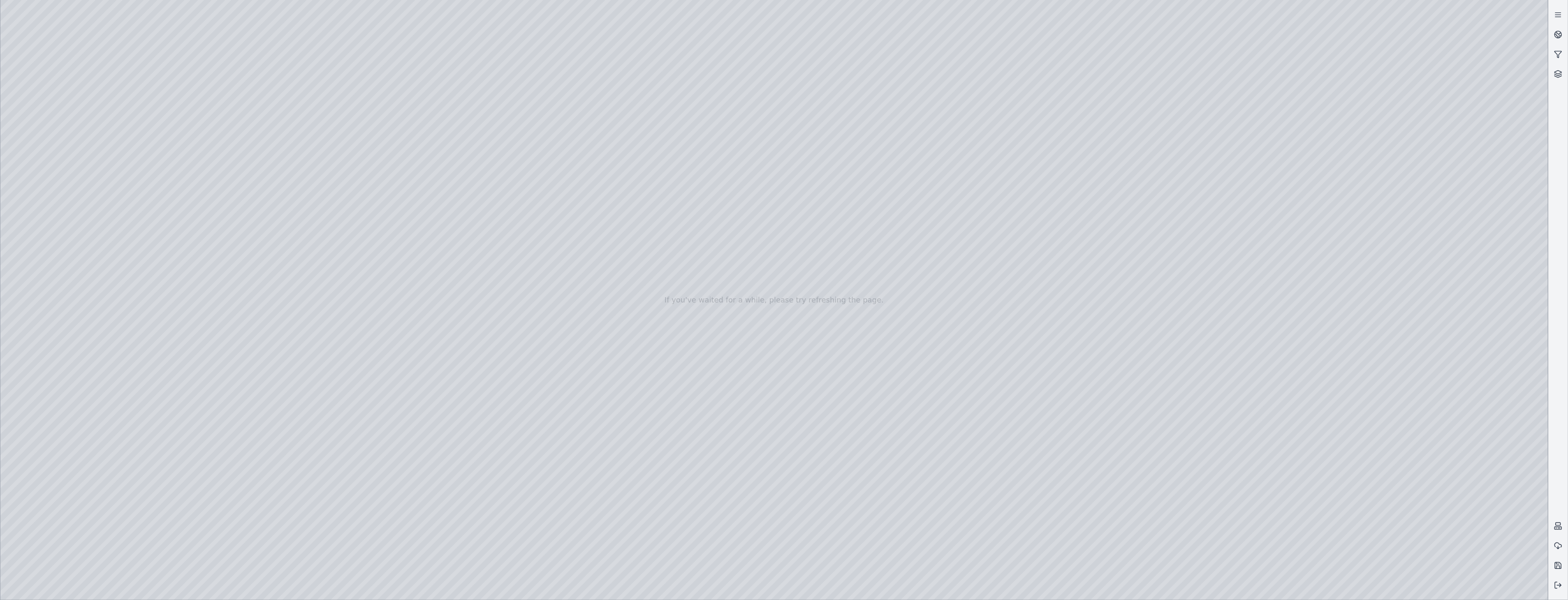
click at [48, 150] on div at bounding box center [774, 300] width 1548 height 600
click at [205, 224] on div at bounding box center [774, 300] width 1548 height 600
click at [224, 223] on div at bounding box center [774, 300] width 1548 height 600
click at [199, 226] on div at bounding box center [774, 300] width 1548 height 600
click at [1321, 587] on div at bounding box center [774, 300] width 1548 height 600
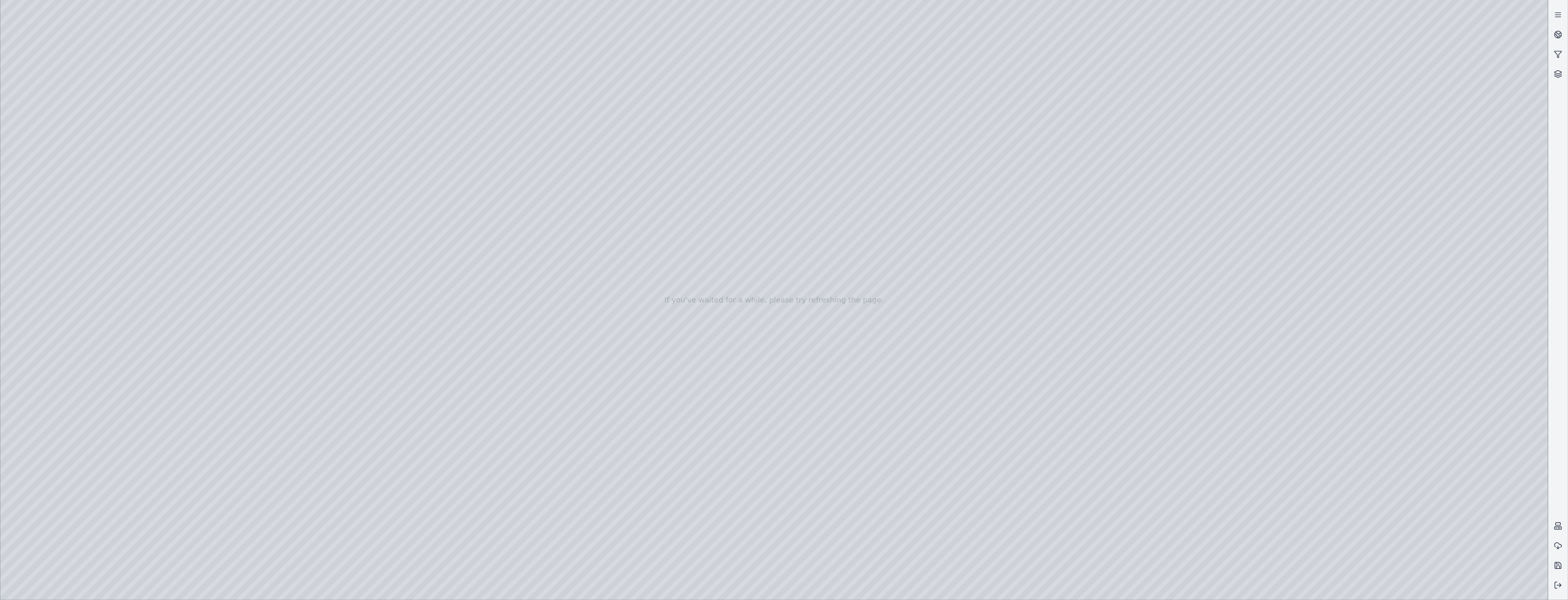
drag, startPoint x: 939, startPoint y: 504, endPoint x: 523, endPoint y: 508, distance: 416.0
click at [523, 508] on div at bounding box center [774, 300] width 1548 height 600
click at [197, 224] on div at bounding box center [774, 300] width 1548 height 600
click at [1325, 446] on div at bounding box center [774, 300] width 1548 height 600
click at [116, 42] on div at bounding box center [774, 300] width 1548 height 600
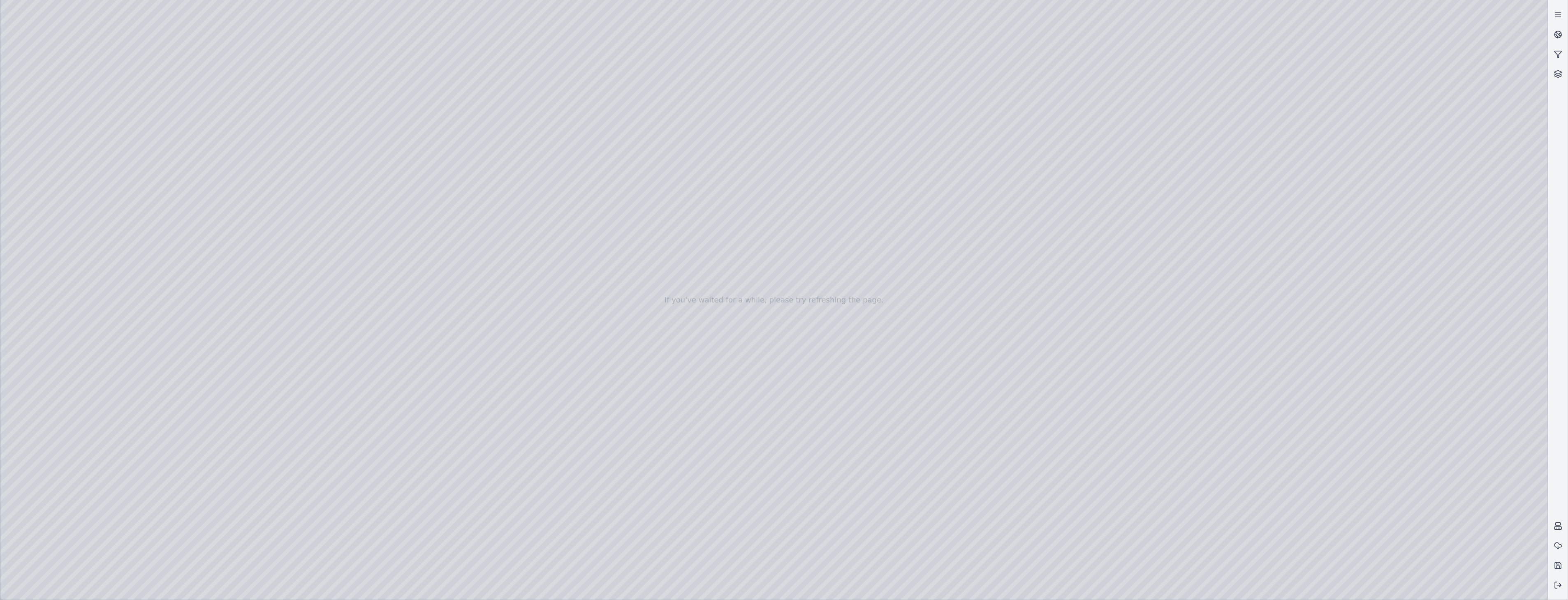
click at [1326, 586] on div at bounding box center [774, 300] width 1548 height 600
click at [25, 479] on div at bounding box center [774, 300] width 1548 height 600
click at [1333, 447] on div at bounding box center [774, 300] width 1548 height 600
drag, startPoint x: 830, startPoint y: 417, endPoint x: 828, endPoint y: 413, distance: 4.5
click at [1321, 586] on div at bounding box center [774, 300] width 1548 height 600
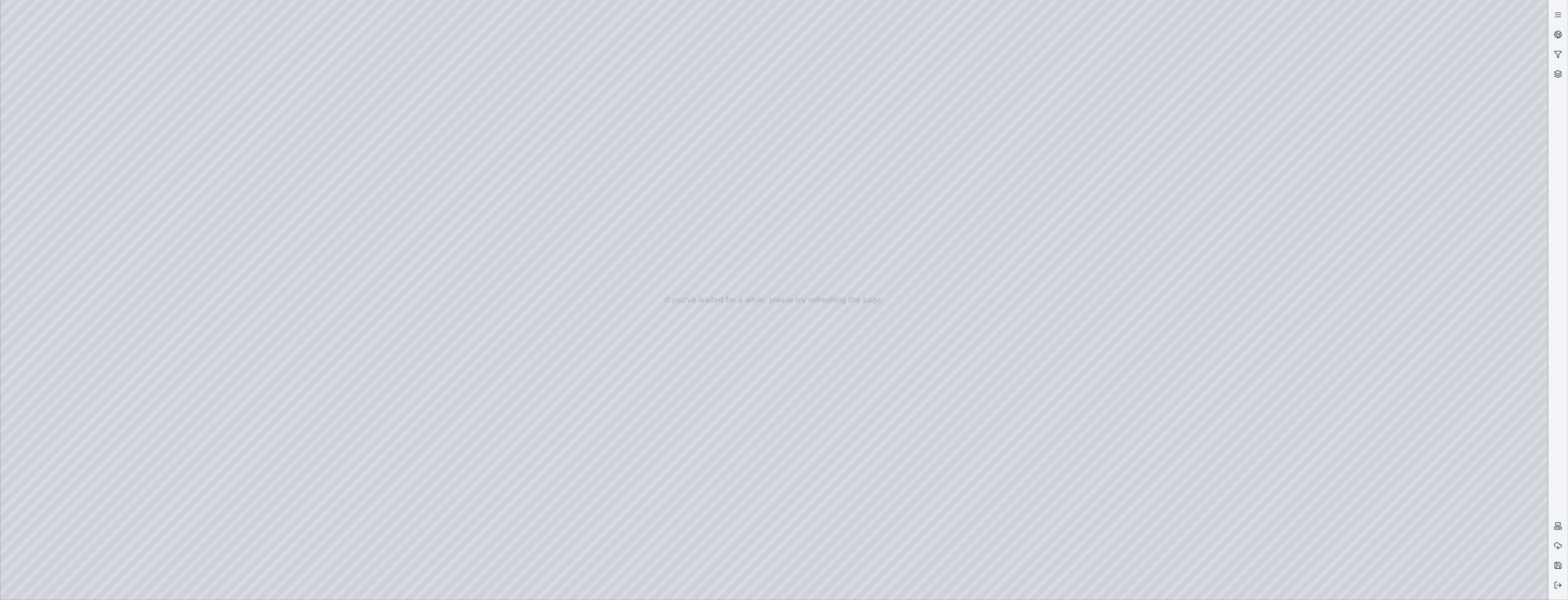
click at [31, 474] on div at bounding box center [774, 300] width 1548 height 600
click at [656, 499] on div at bounding box center [774, 300] width 1548 height 600
click at [1326, 447] on div at bounding box center [774, 300] width 1548 height 600
click at [1400, 477] on div at bounding box center [774, 300] width 1548 height 600
click at [65, 149] on div at bounding box center [774, 300] width 1548 height 600
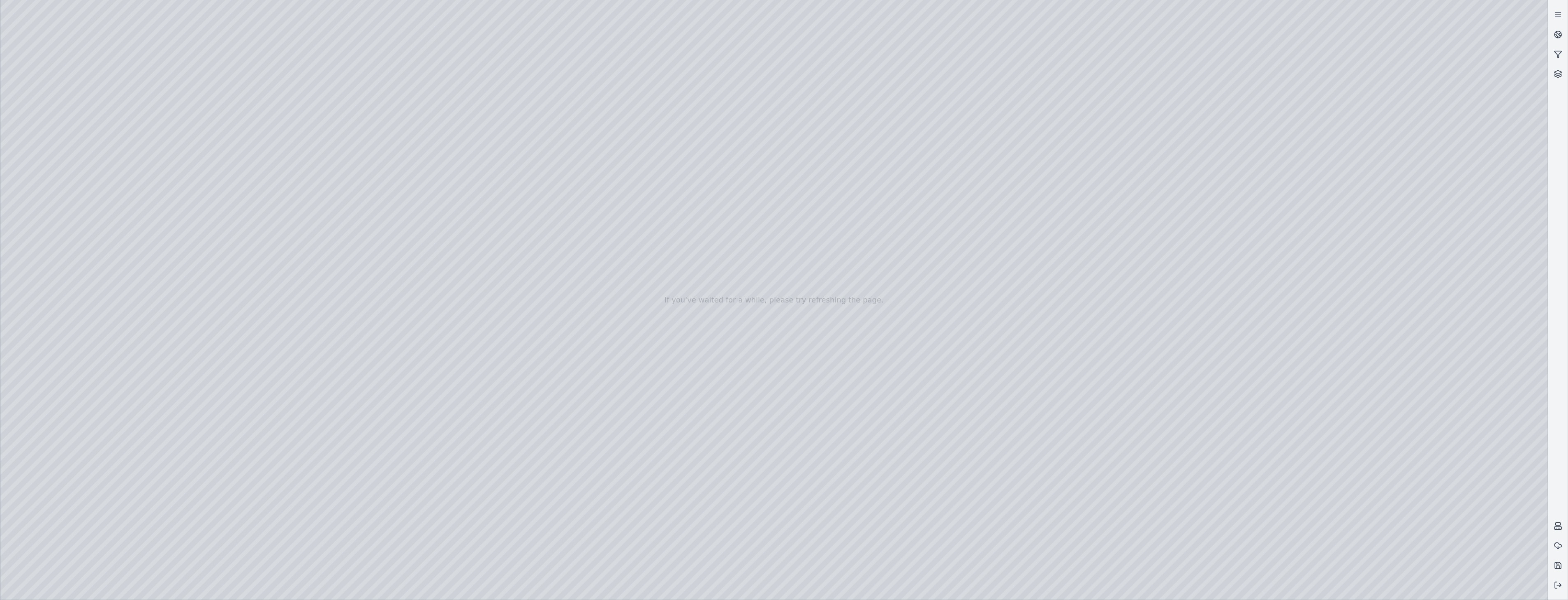
click at [201, 153] on div at bounding box center [774, 300] width 1548 height 600
click at [115, 40] on div at bounding box center [774, 300] width 1548 height 600
drag, startPoint x: 1029, startPoint y: 486, endPoint x: 1004, endPoint y: 476, distance: 26.9
click at [1325, 591] on div at bounding box center [774, 300] width 1548 height 600
click at [23, 480] on div at bounding box center [774, 300] width 1548 height 600
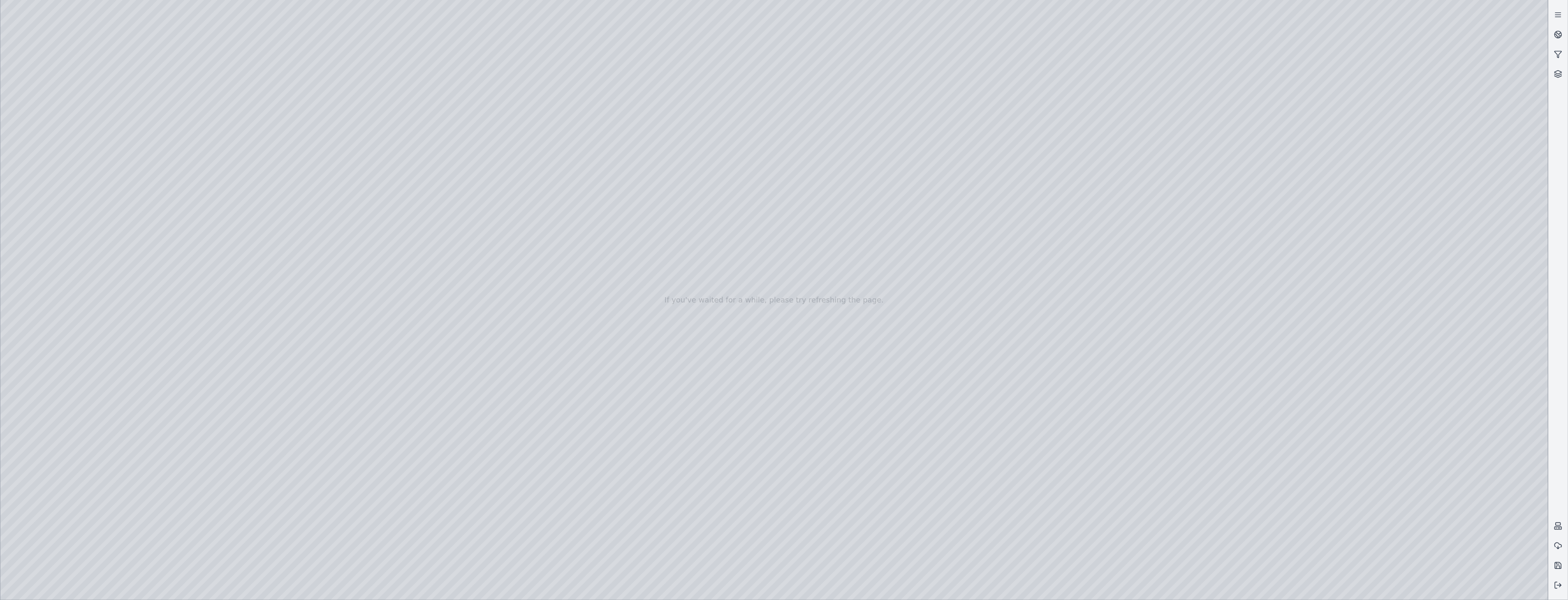
click at [1327, 448] on div at bounding box center [774, 300] width 1548 height 600
drag, startPoint x: 915, startPoint y: 474, endPoint x: 889, endPoint y: 476, distance: 26.1
click at [1330, 584] on div at bounding box center [774, 300] width 1548 height 600
click at [25, 486] on div at bounding box center [774, 300] width 1548 height 600
drag, startPoint x: 1164, startPoint y: 504, endPoint x: 1084, endPoint y: 503, distance: 80.0
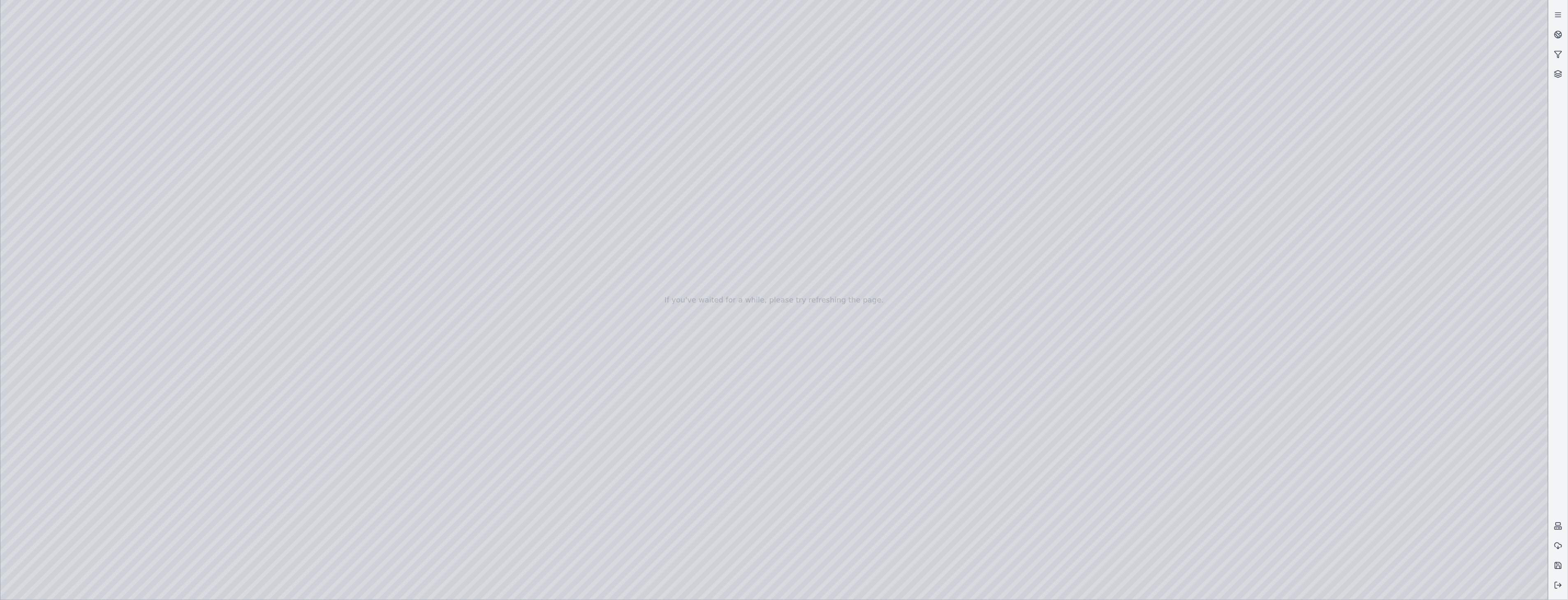
click at [1084, 503] on div at bounding box center [774, 300] width 1548 height 600
drag, startPoint x: 1086, startPoint y: 503, endPoint x: 1117, endPoint y: 503, distance: 31.0
click at [1117, 503] on div at bounding box center [774, 300] width 1548 height 600
drag, startPoint x: 1118, startPoint y: 504, endPoint x: 1105, endPoint y: 504, distance: 13.0
click at [1105, 504] on div at bounding box center [774, 300] width 1548 height 600
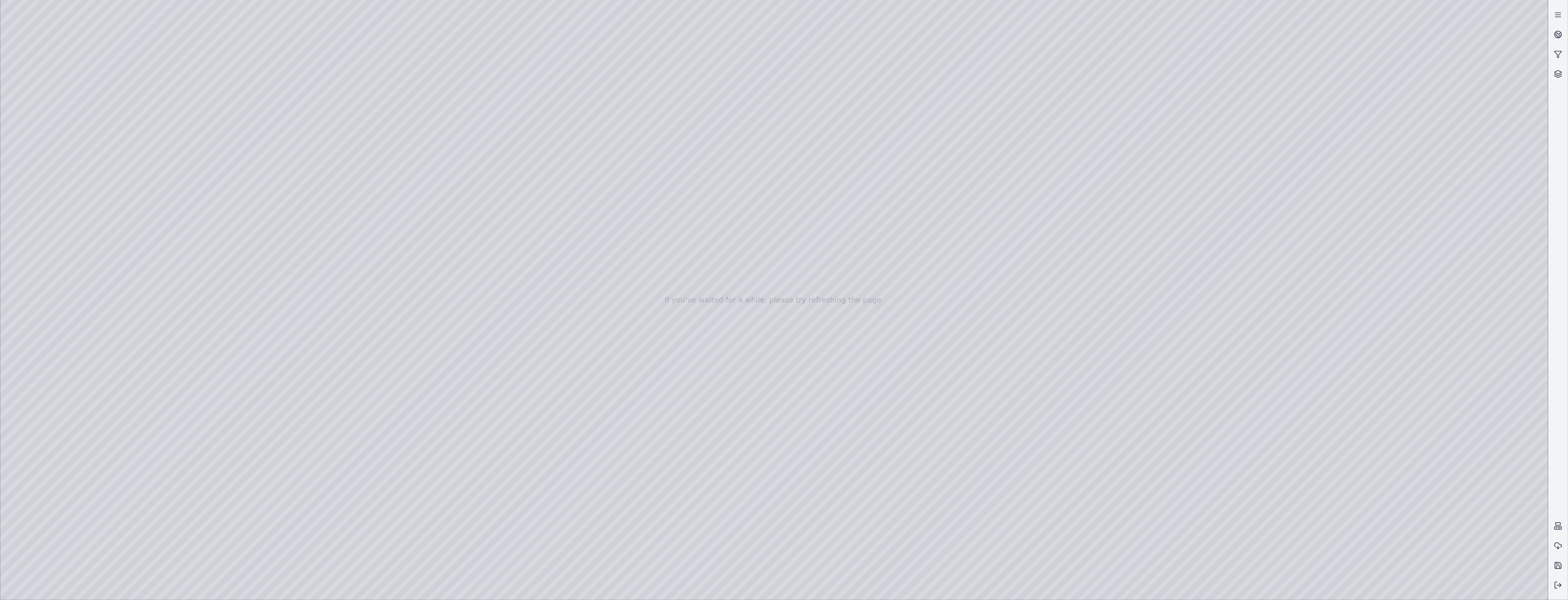
drag, startPoint x: 1107, startPoint y: 503, endPoint x: 1098, endPoint y: 504, distance: 9.1
click at [1098, 504] on div at bounding box center [774, 300] width 1548 height 600
drag, startPoint x: 1097, startPoint y: 503, endPoint x: 1083, endPoint y: 503, distance: 14.0
click at [1083, 503] on div at bounding box center [774, 300] width 1548 height 600
click at [1325, 450] on div at bounding box center [774, 300] width 1548 height 600
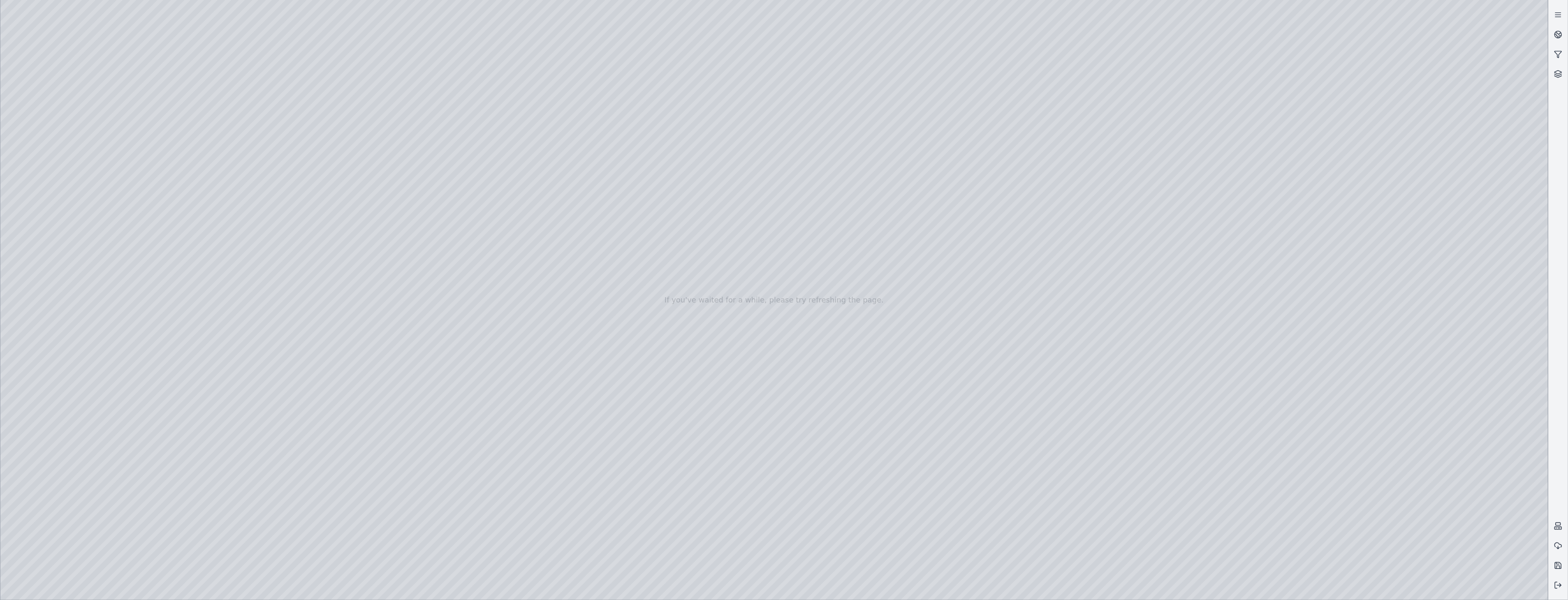
click at [72, 149] on div at bounding box center [774, 300] width 1548 height 600
click at [198, 178] on div at bounding box center [774, 300] width 1548 height 600
click at [116, 39] on div at bounding box center [774, 300] width 1548 height 600
click at [1321, 586] on div at bounding box center [774, 300] width 1548 height 600
drag, startPoint x: 1084, startPoint y: 504, endPoint x: 462, endPoint y: 503, distance: 622.0
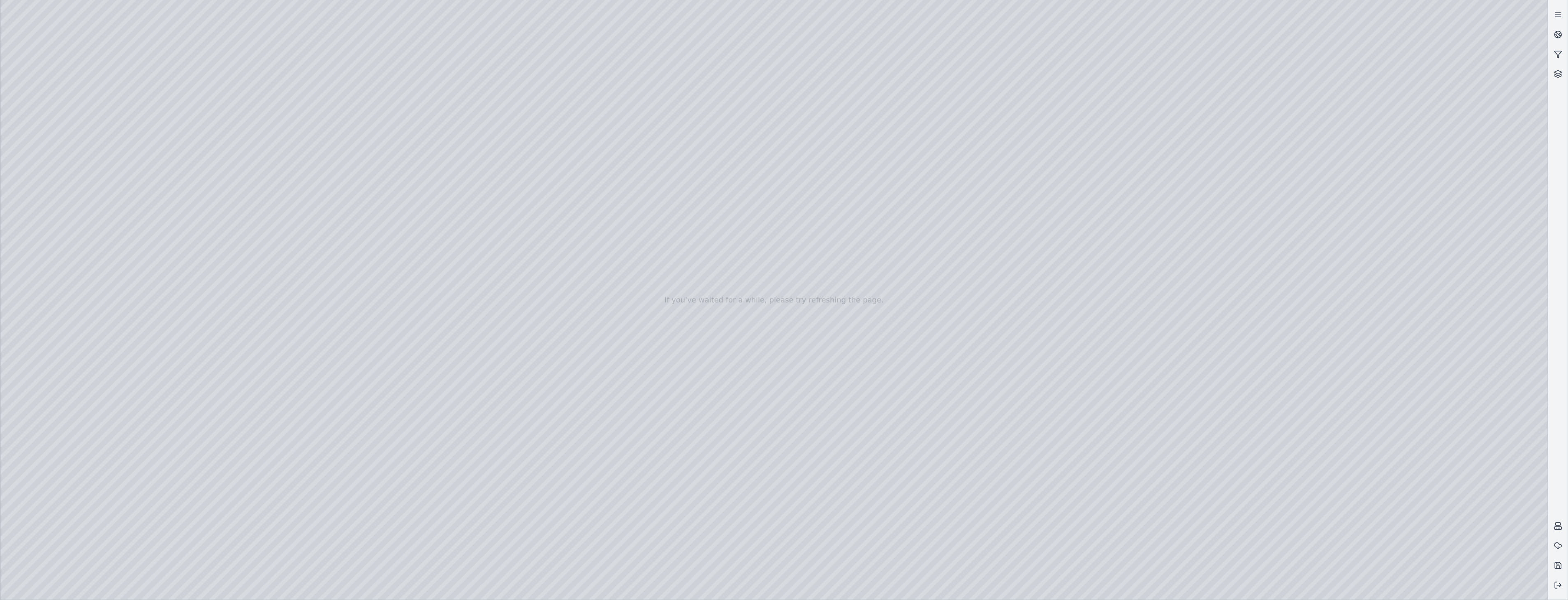
click at [462, 503] on div at bounding box center [774, 300] width 1548 height 600
drag, startPoint x: 463, startPoint y: 501, endPoint x: 441, endPoint y: 504, distance: 22.2
click at [441, 504] on div at bounding box center [774, 300] width 1548 height 600
click at [1329, 450] on div at bounding box center [774, 300] width 1548 height 600
drag, startPoint x: 483, startPoint y: 375, endPoint x: 528, endPoint y: 380, distance: 45.3
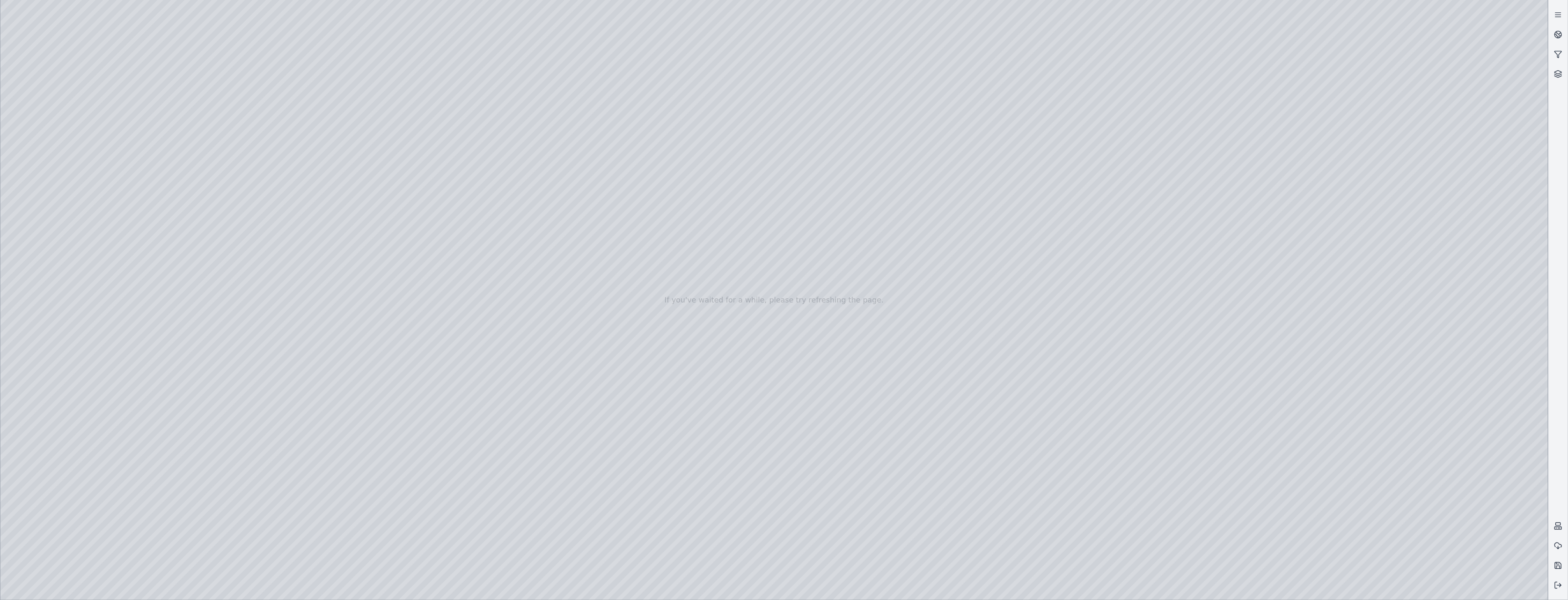
click at [1323, 586] on div at bounding box center [774, 300] width 1548 height 600
click at [19, 481] on div at bounding box center [774, 300] width 1548 height 600
click at [21, 481] on div at bounding box center [774, 300] width 1548 height 600
click at [31, 478] on div at bounding box center [774, 300] width 1548 height 600
click at [1331, 447] on div at bounding box center [774, 300] width 1548 height 600
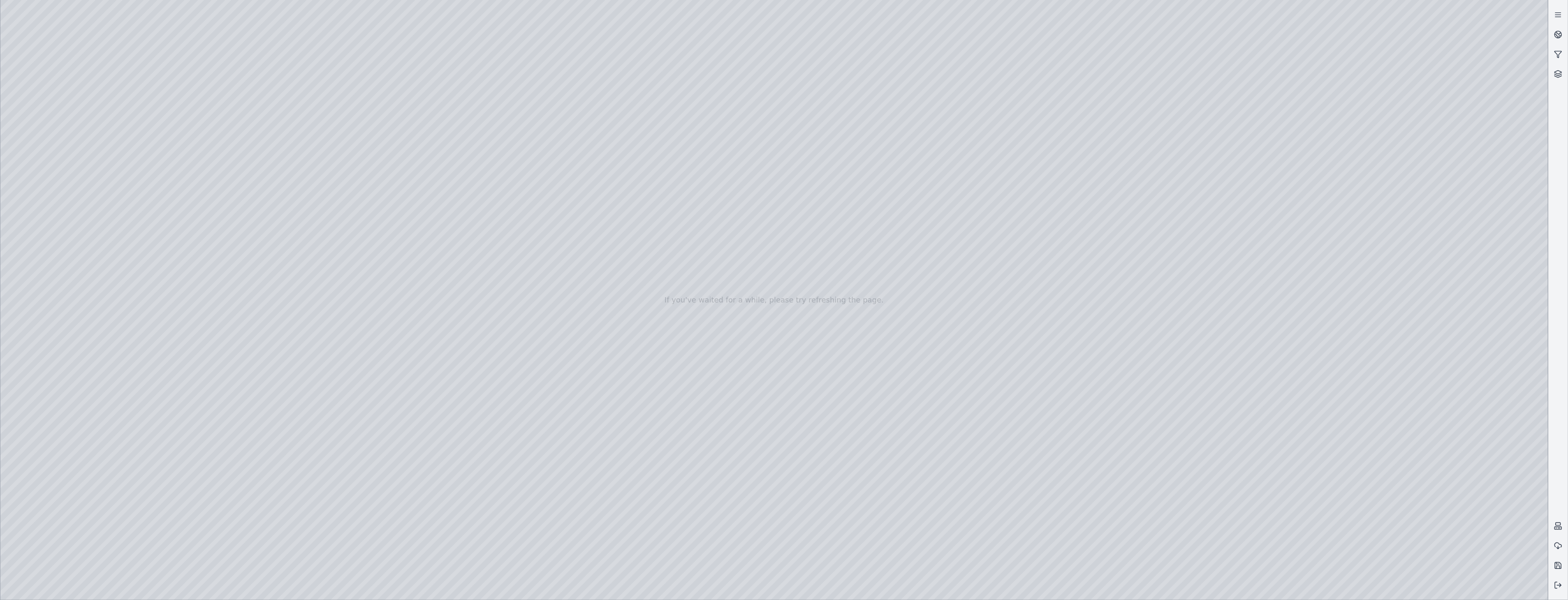
click at [1329, 587] on div at bounding box center [774, 300] width 1548 height 600
click at [33, 480] on div at bounding box center [774, 300] width 1548 height 600
drag, startPoint x: 710, startPoint y: 504, endPoint x: 432, endPoint y: 503, distance: 278.0
click at [432, 503] on div at bounding box center [774, 300] width 1548 height 600
click at [58, 173] on div at bounding box center [774, 300] width 1548 height 600
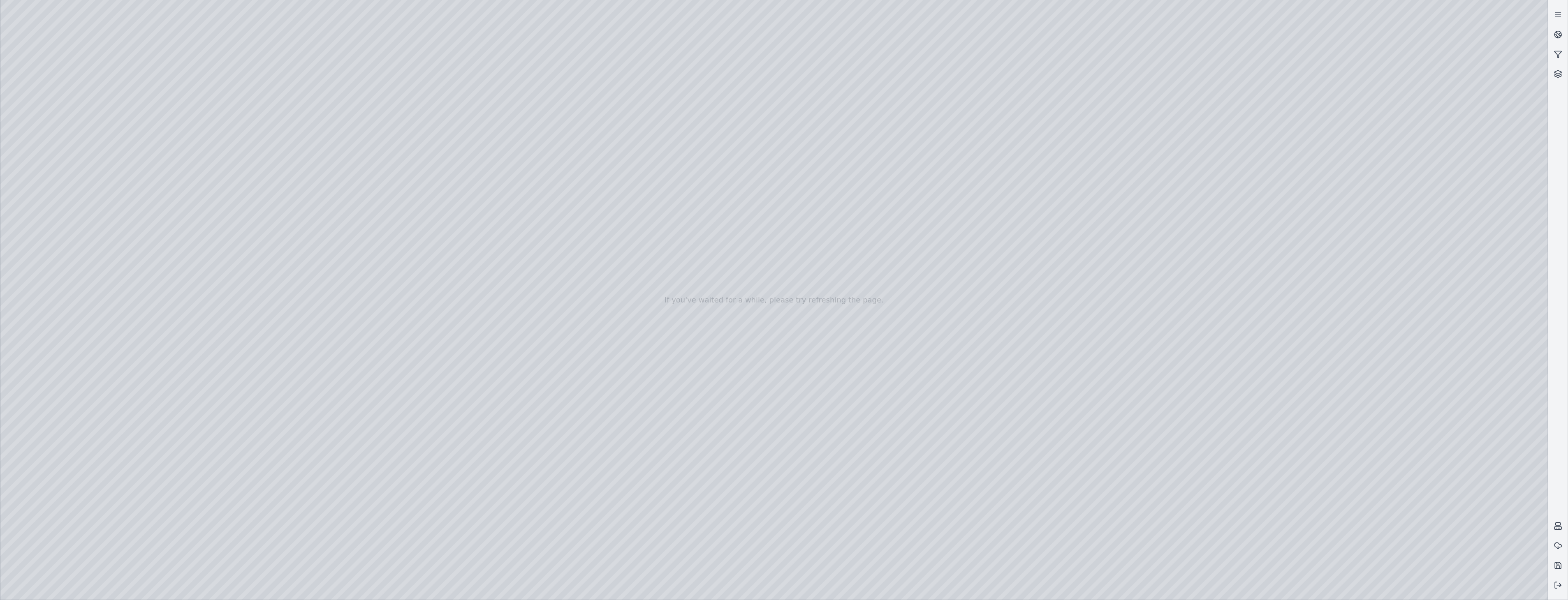
click at [264, 242] on div at bounding box center [774, 300] width 1548 height 600
click at [271, 242] on div at bounding box center [774, 300] width 1548 height 600
click at [116, 39] on div at bounding box center [774, 300] width 1548 height 600
drag, startPoint x: 434, startPoint y: 502, endPoint x: 466, endPoint y: 504, distance: 32.1
click at [466, 504] on div at bounding box center [774, 300] width 1548 height 600
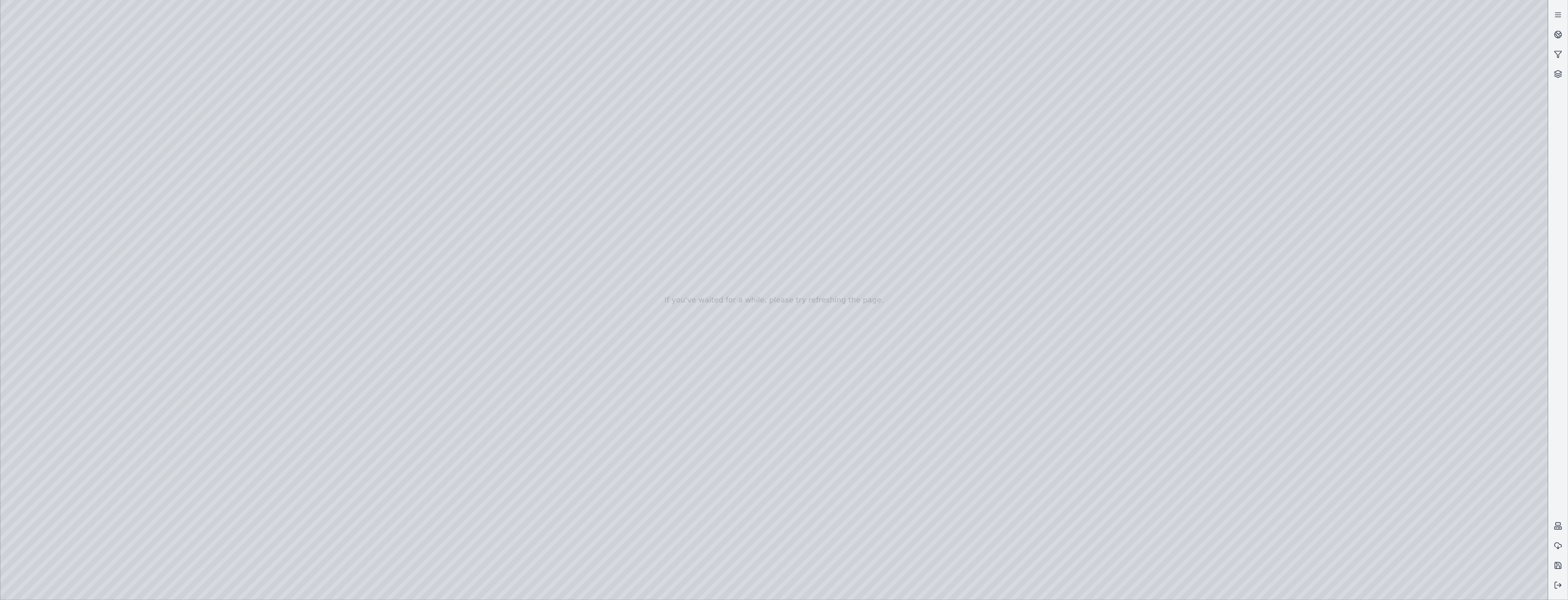
click at [1326, 447] on div at bounding box center [774, 300] width 1548 height 600
click at [1323, 587] on div at bounding box center [774, 300] width 1548 height 600
click at [34, 481] on div at bounding box center [774, 300] width 1548 height 600
click at [1327, 447] on div at bounding box center [774, 300] width 1548 height 600
drag, startPoint x: 414, startPoint y: 537, endPoint x: 398, endPoint y: 543, distance: 17.1
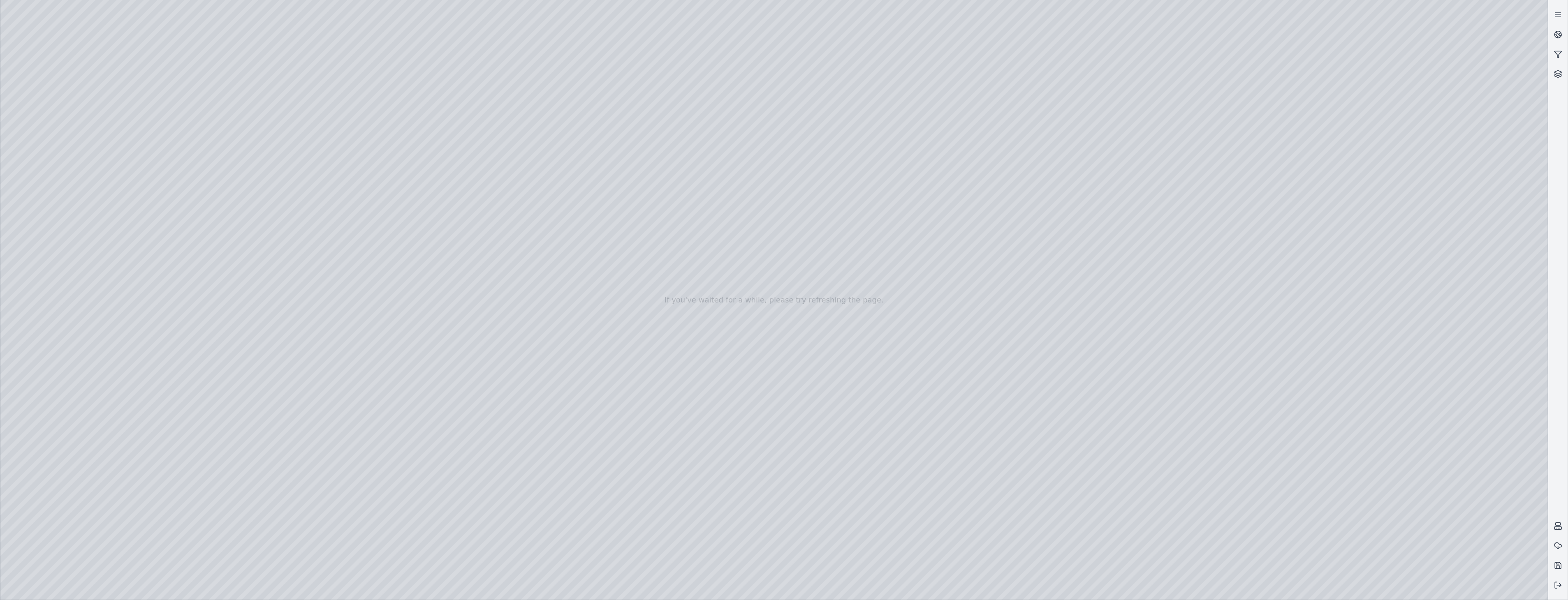
drag, startPoint x: 605, startPoint y: 461, endPoint x: 611, endPoint y: 465, distance: 7.2
click at [1291, 586] on div at bounding box center [774, 300] width 1548 height 600
click at [22, 480] on div at bounding box center [774, 300] width 1548 height 600
click at [1319, 449] on div at bounding box center [774, 300] width 1548 height 600
click at [1408, 473] on div at bounding box center [774, 300] width 1548 height 600
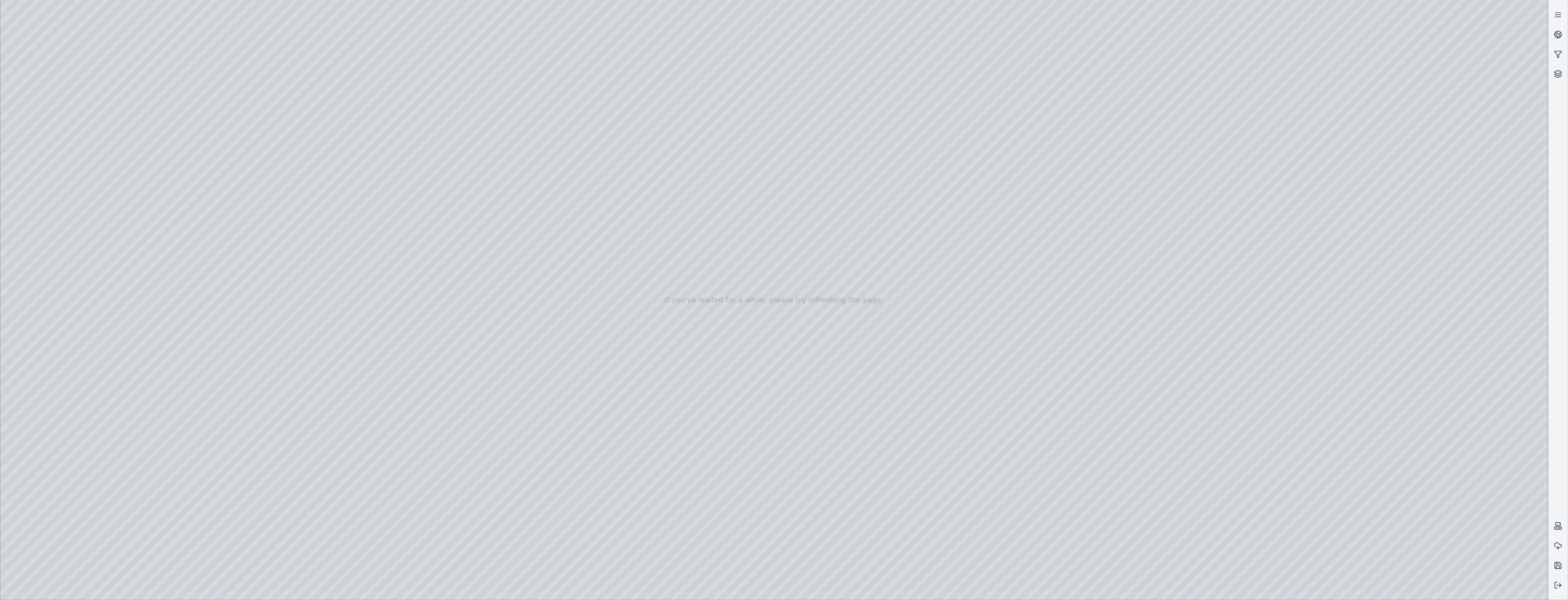
click at [70, 152] on div at bounding box center [774, 300] width 1548 height 600
click at [203, 204] on div at bounding box center [774, 300] width 1548 height 600
click at [117, 39] on div at bounding box center [774, 300] width 1548 height 600
click at [1409, 470] on div at bounding box center [774, 300] width 1548 height 600
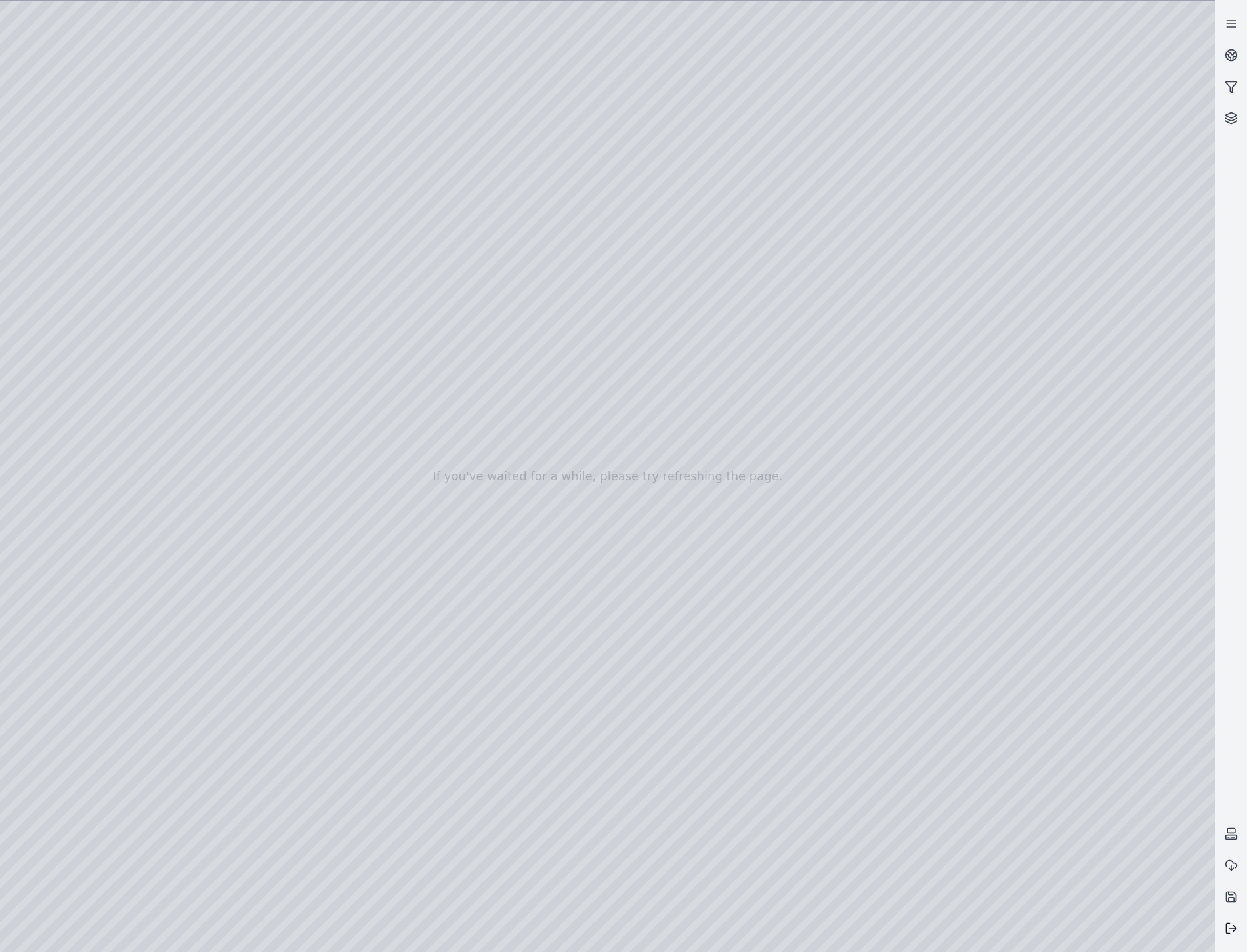
click at [1233, 931] on icon at bounding box center [1231, 929] width 14 height 14
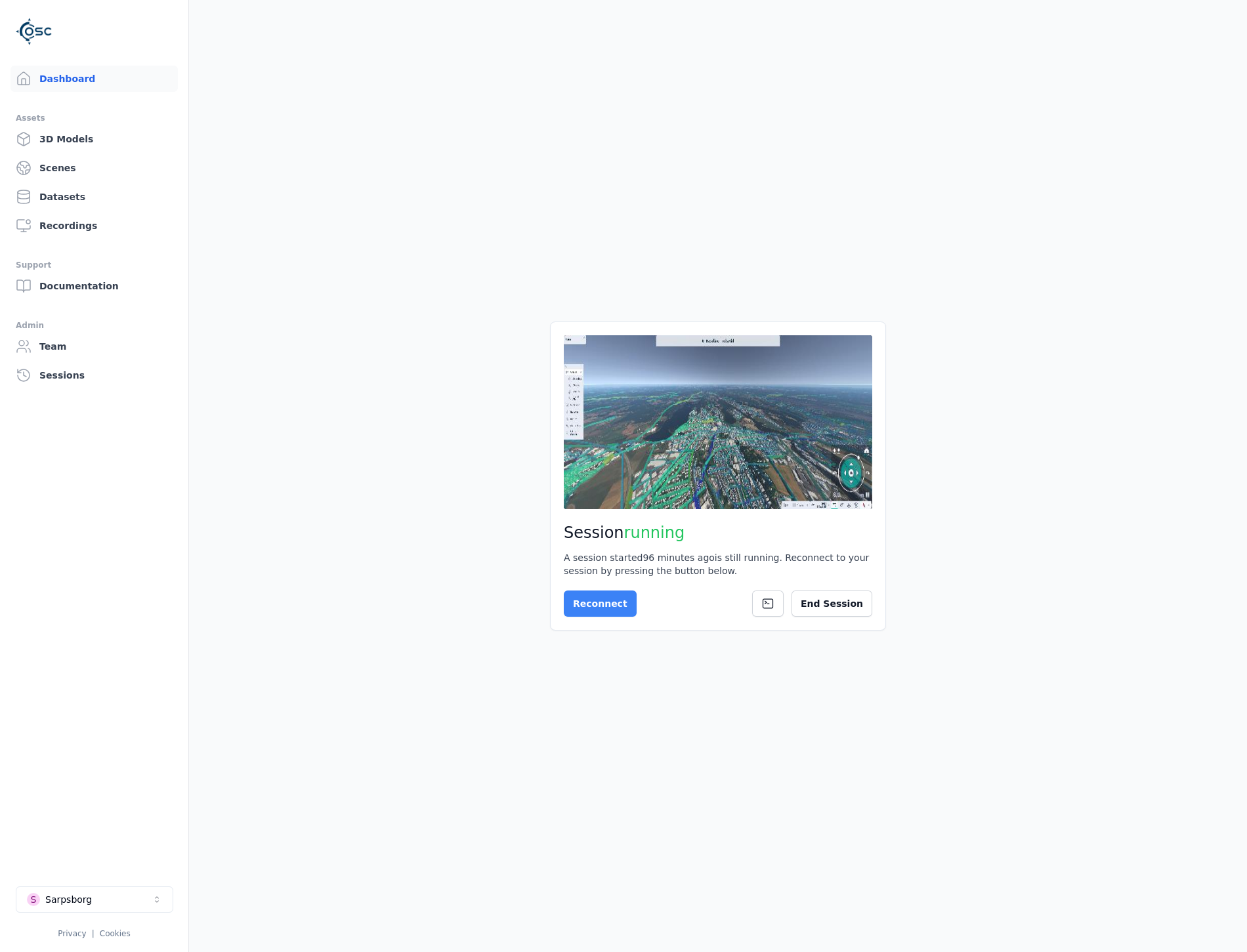
click at [612, 612] on button "Reconnect" at bounding box center [599, 603] width 73 height 26
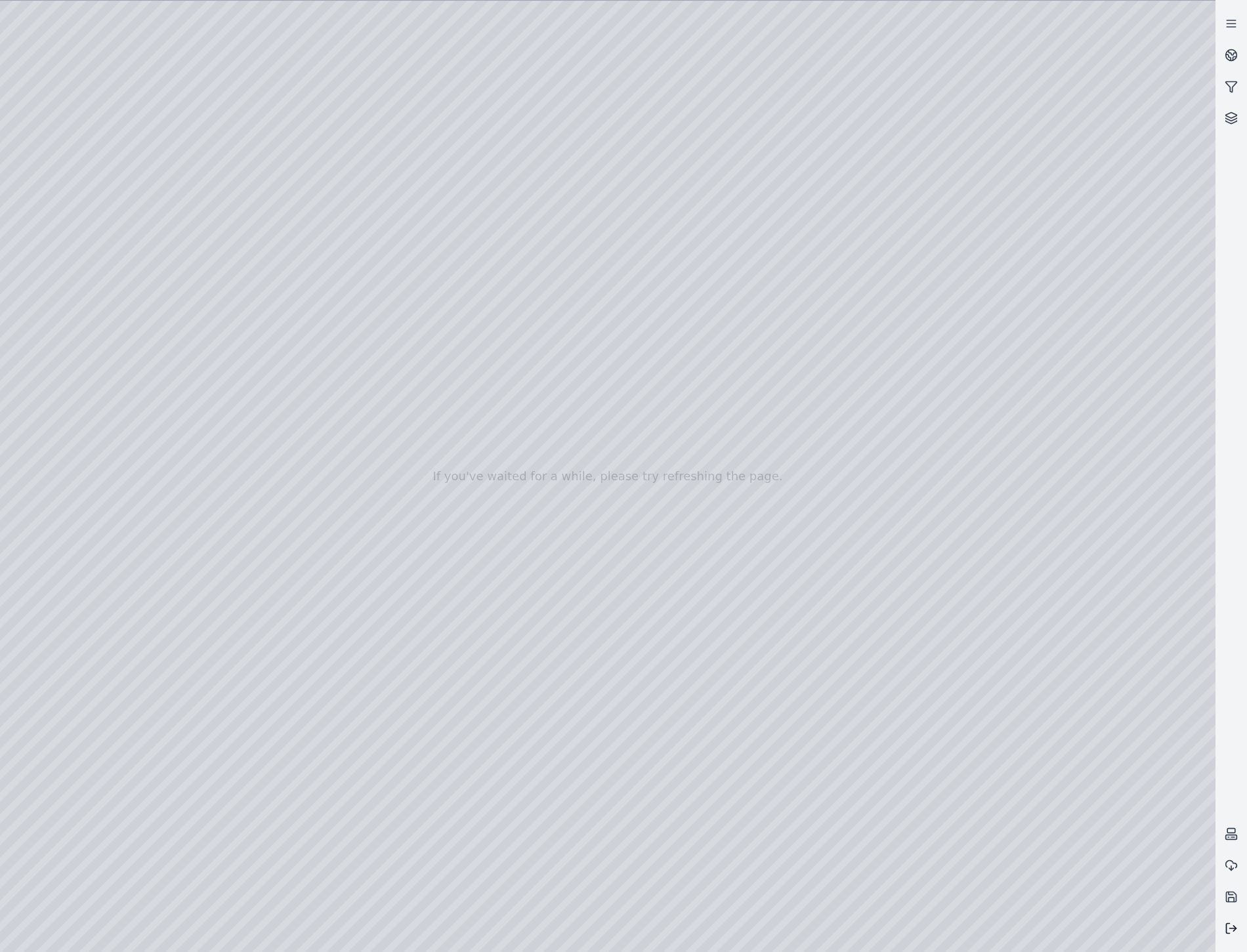
click at [1227, 928] on icon at bounding box center [1231, 929] width 14 height 14
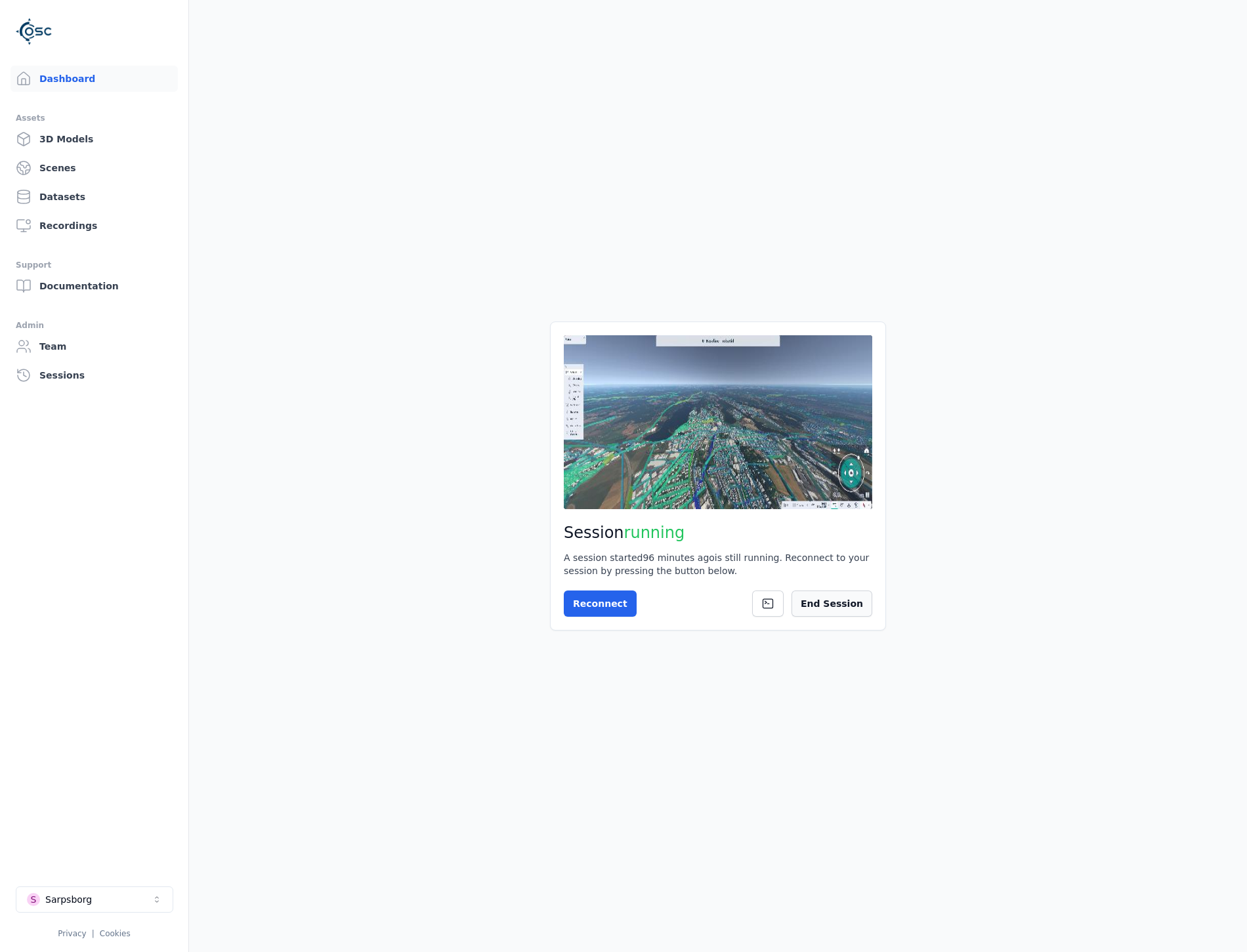
click at [830, 599] on button "End Session" at bounding box center [831, 603] width 81 height 26
